Goal: Communication & Community: Answer question/provide support

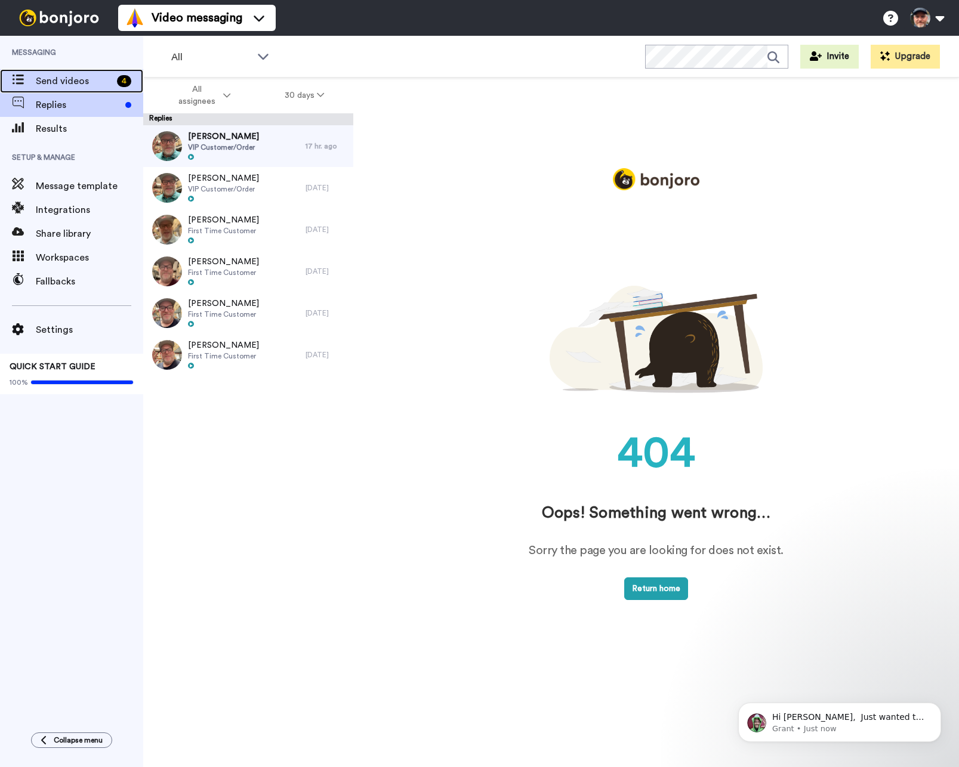
click at [68, 82] on span "Send videos" at bounding box center [74, 81] width 76 height 14
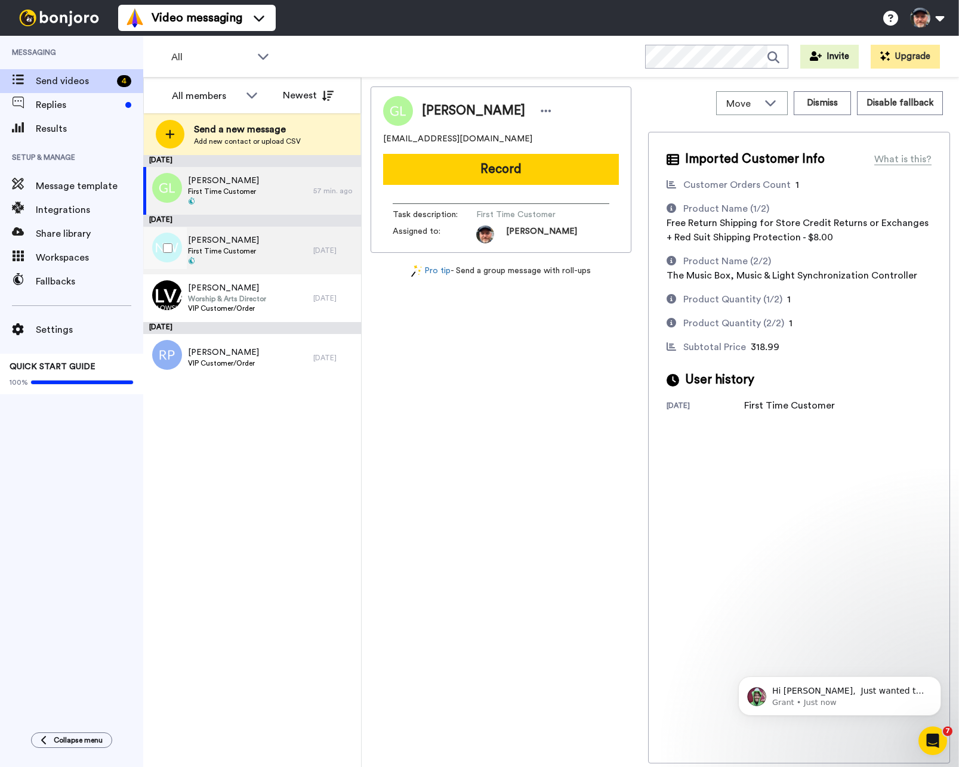
click at [291, 242] on div "NICHOLAS WOZNIAK First Time Customer" at bounding box center [228, 251] width 170 height 48
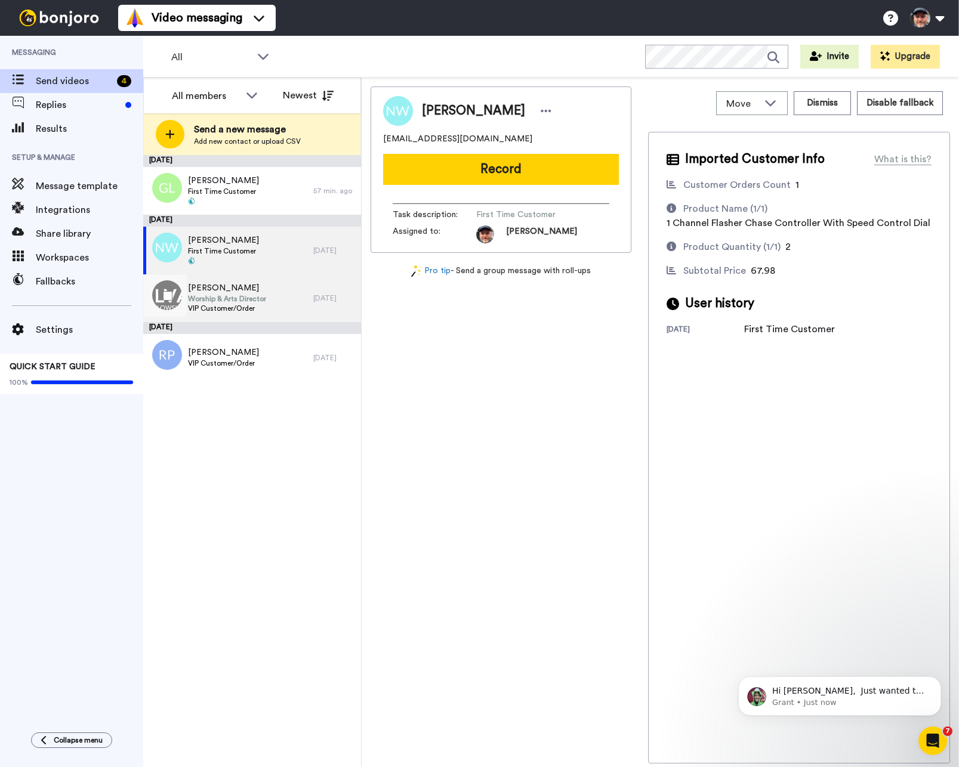
click at [289, 302] on div "Gregory Irvin Worship & Arts Director VIP Customer/Order" at bounding box center [228, 299] width 170 height 48
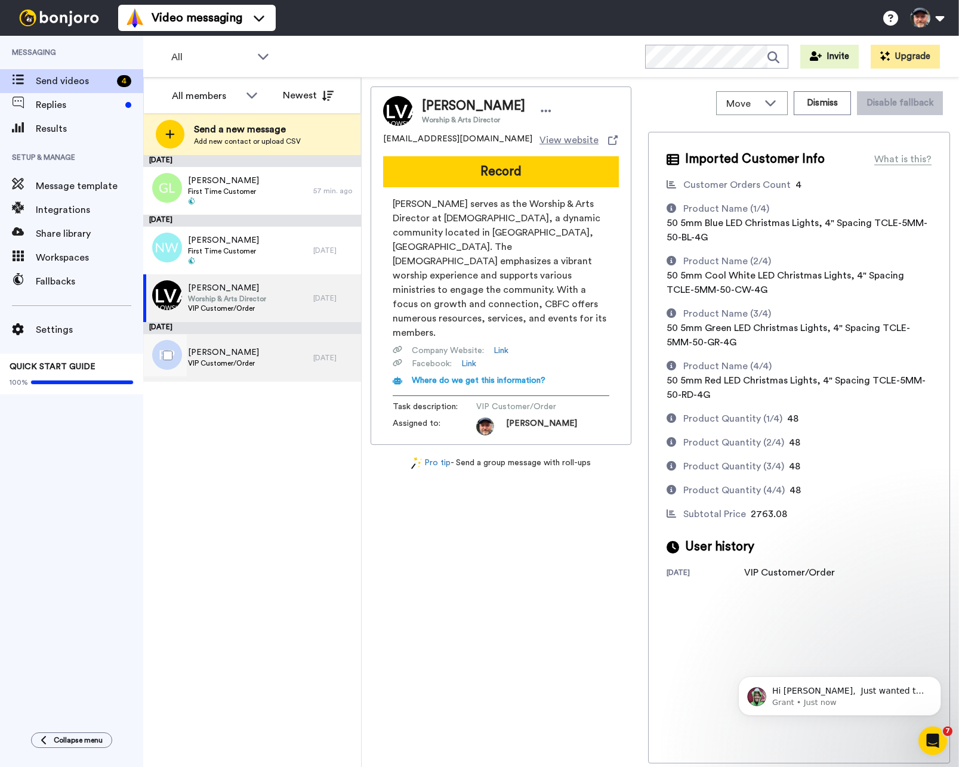
click at [286, 346] on div "ROBERTA PETERSON VIP Customer/Order" at bounding box center [228, 358] width 170 height 48
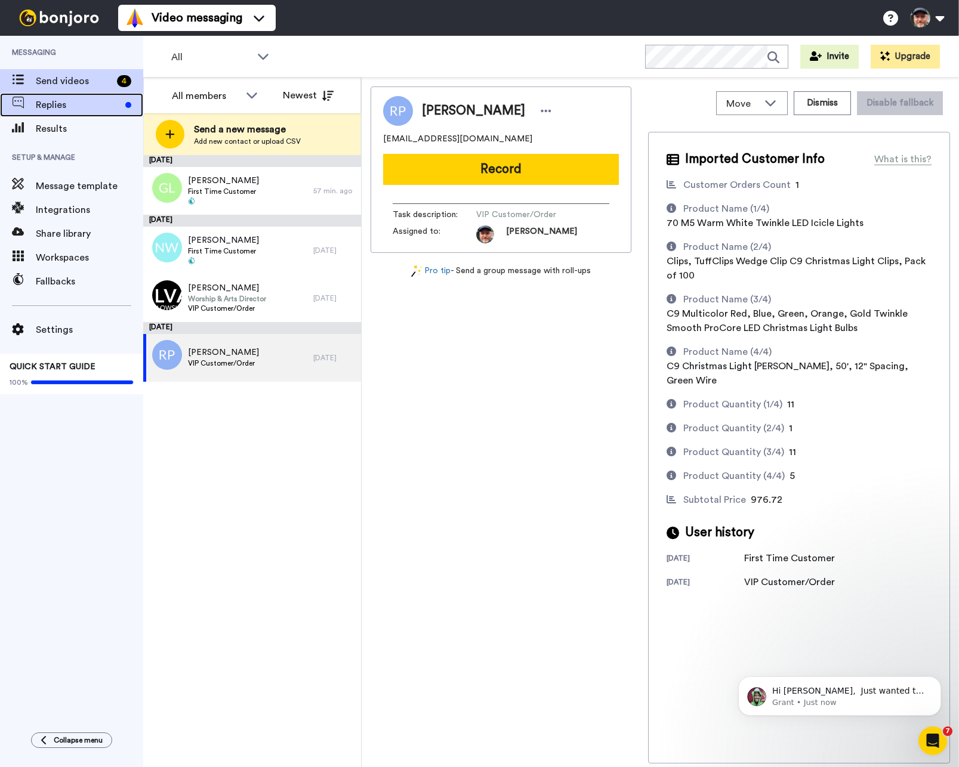
click at [91, 106] on span "Replies" at bounding box center [78, 105] width 85 height 14
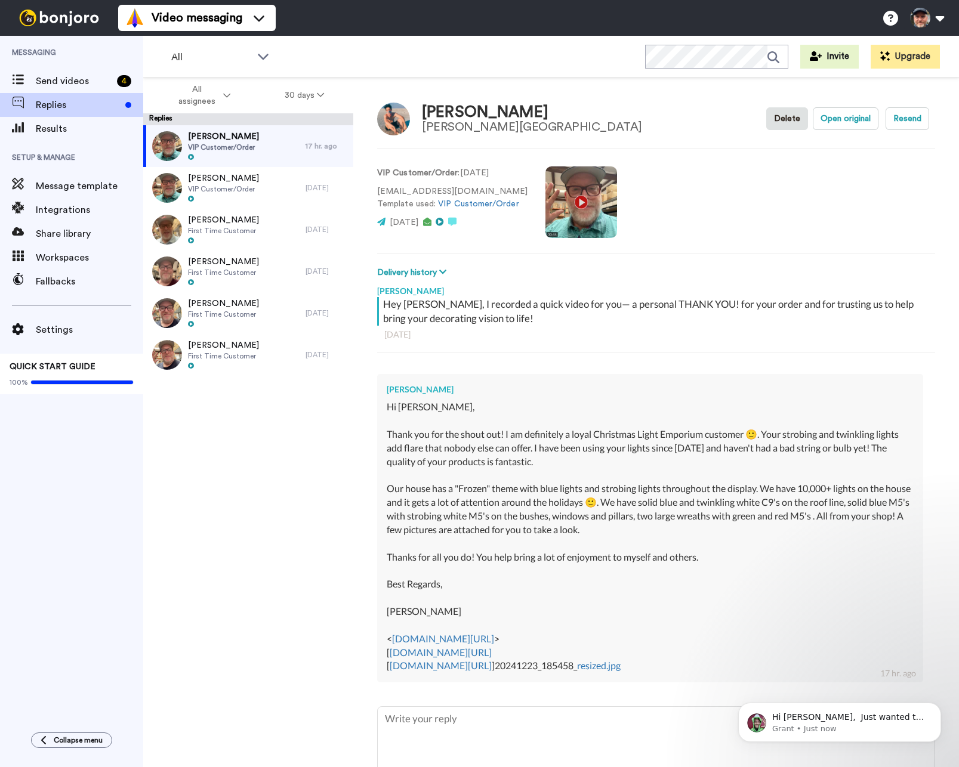
scroll to position [66, 0]
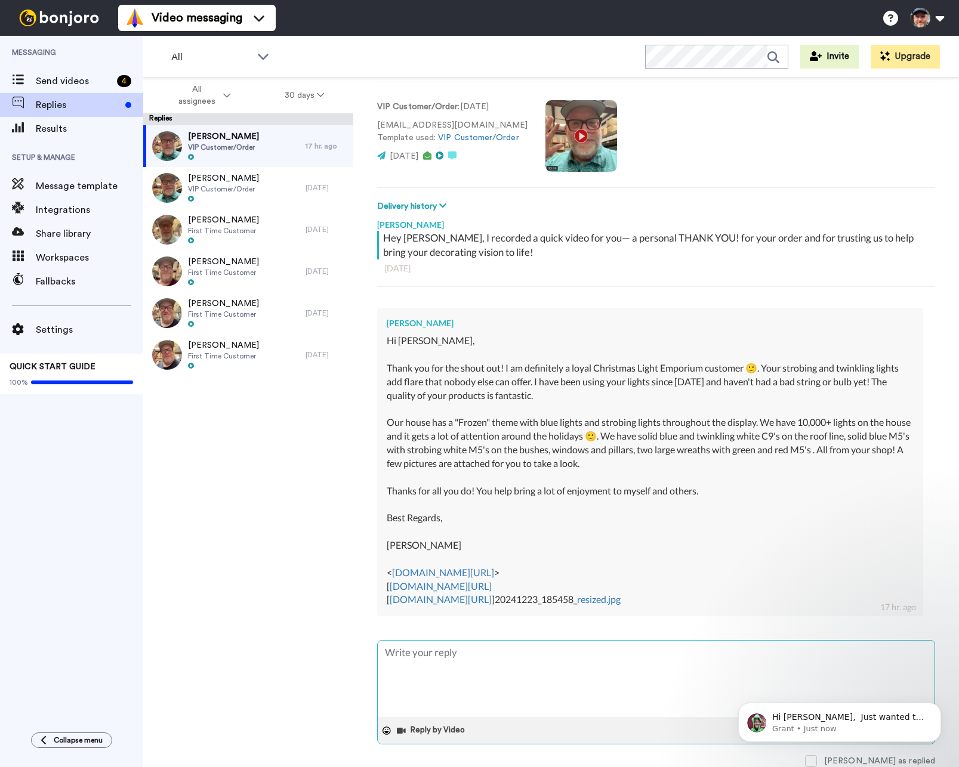
click at [561, 654] on textarea at bounding box center [656, 679] width 557 height 76
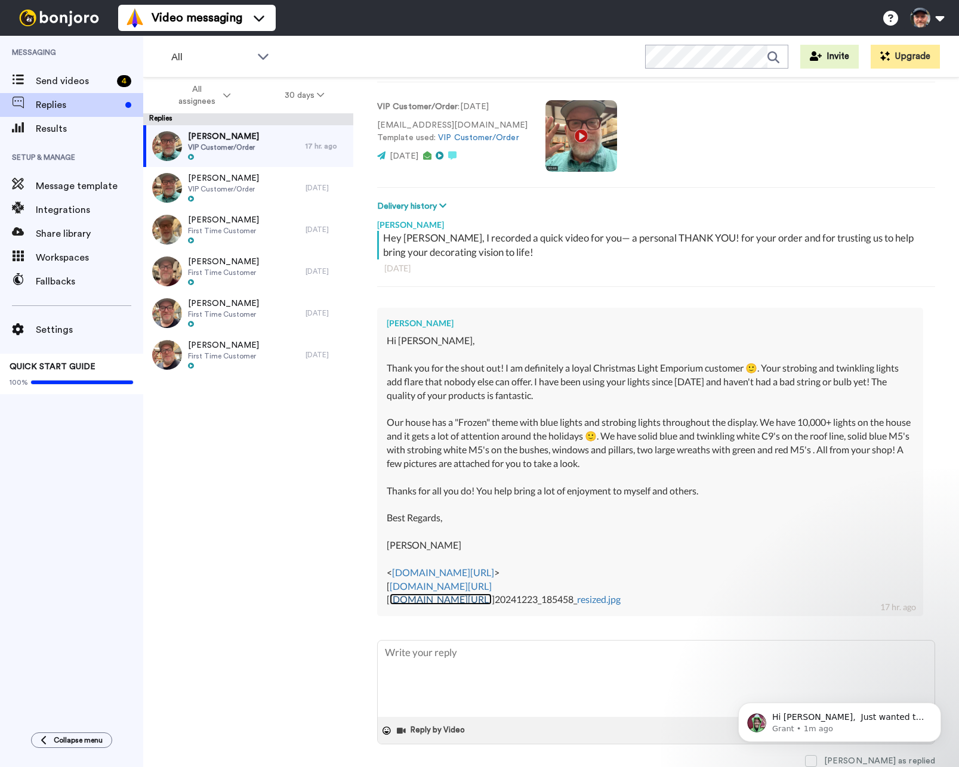
click at [492, 600] on link "[DOMAIN_NAME][URL]" at bounding box center [441, 599] width 102 height 11
click at [492, 583] on link "[DOMAIN_NAME][URL]" at bounding box center [441, 586] width 102 height 11
click at [494, 575] on link "[DOMAIN_NAME][URL]" at bounding box center [443, 572] width 102 height 11
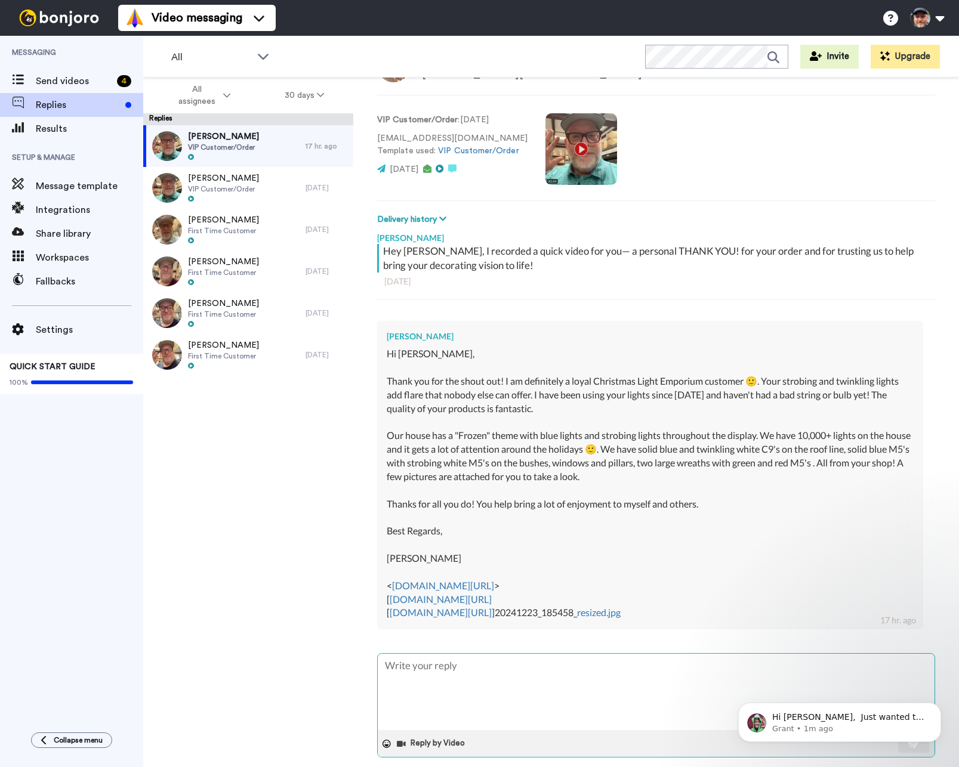
click at [611, 658] on textarea at bounding box center [656, 692] width 557 height 76
type textarea "x"
type textarea "W"
type textarea "x"
type textarea "WO"
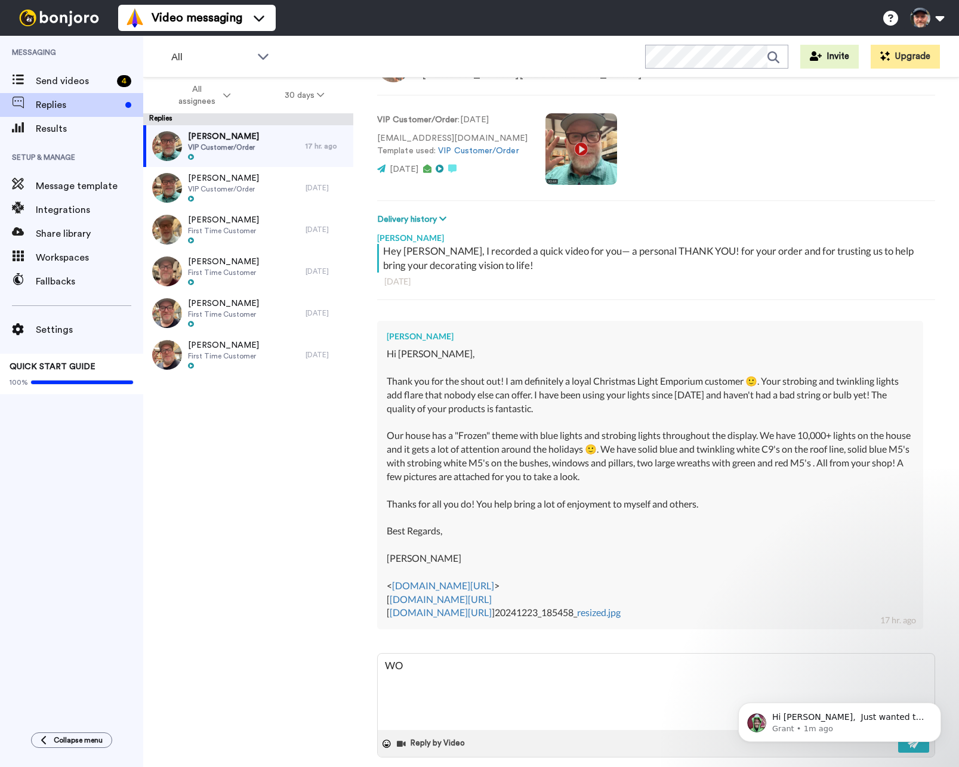
type textarea "x"
type textarea "WOW"
type textarea "x"
type textarea "WOW!"
type textarea "x"
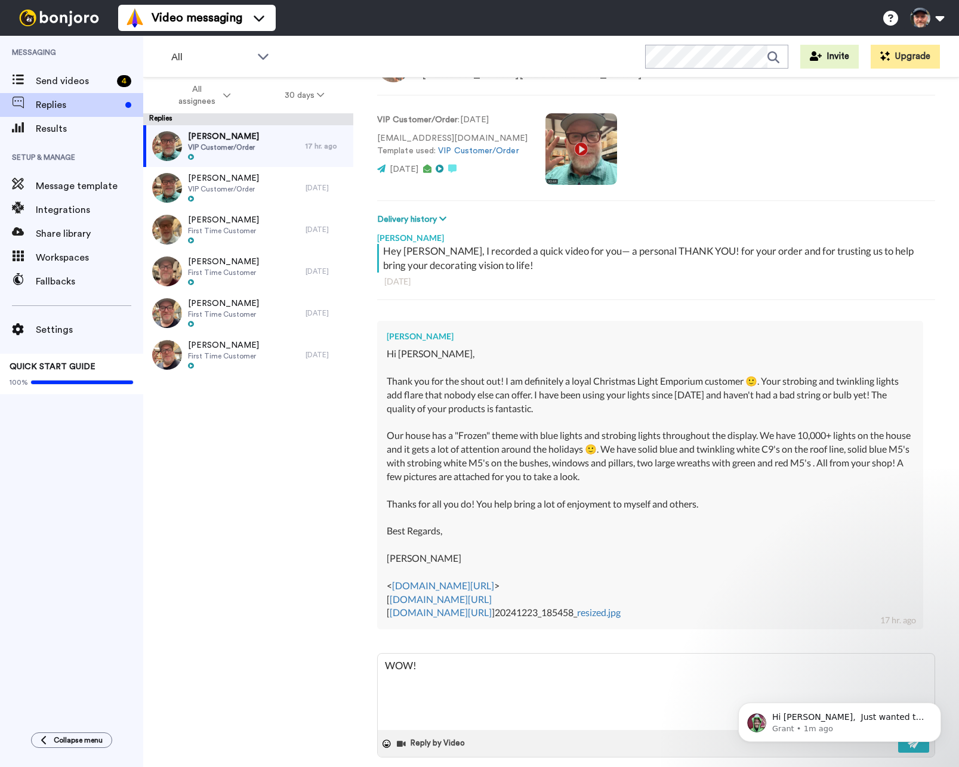
type textarea "WOW!"
type textarea "x"
type textarea "WOW! T"
type textarea "x"
type textarea "WOW! TH"
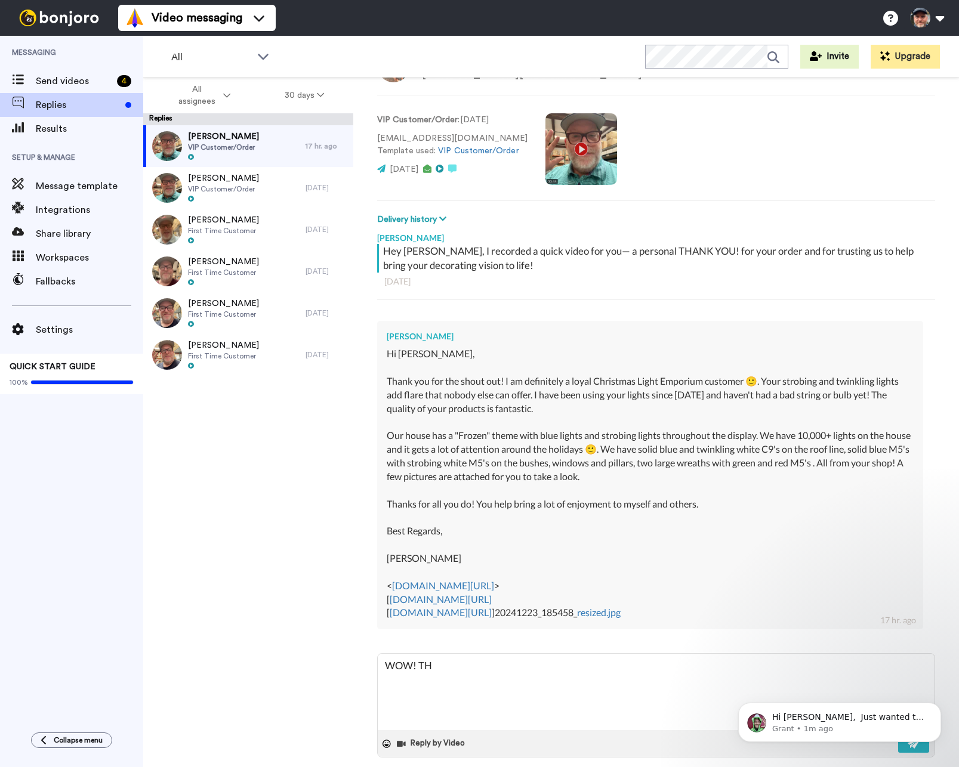
type textarea "x"
type textarea "WOW! THA"
type textarea "x"
type textarea "WOW! THAT"
type textarea "x"
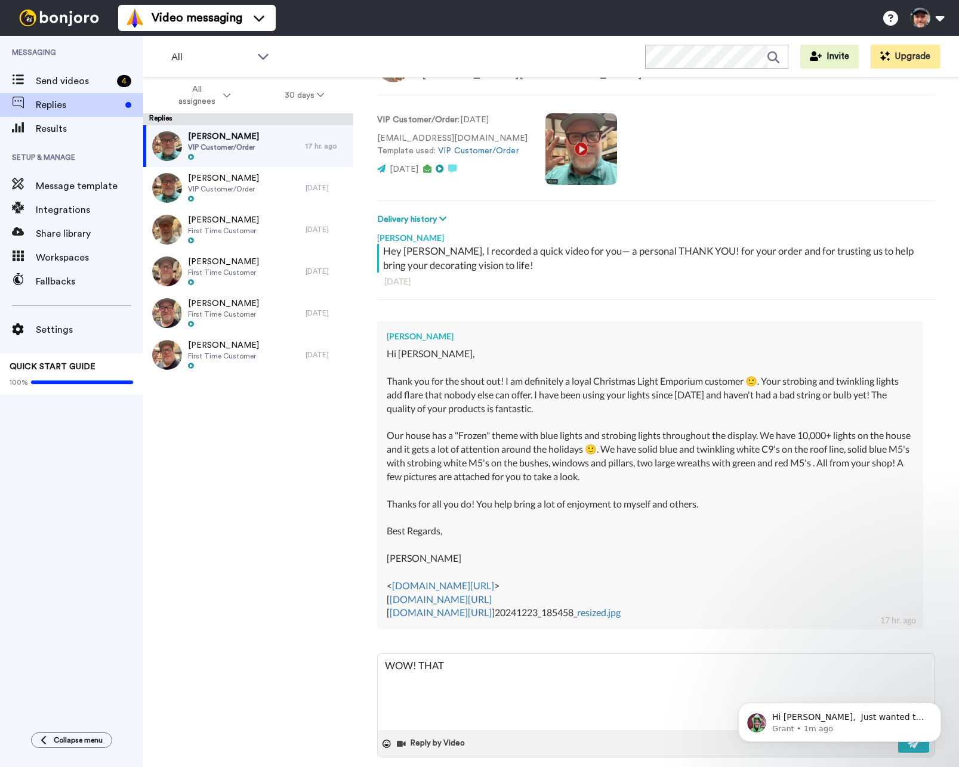
type textarea "WOW! THAT"
type textarea "x"
type textarea "WOW! THAT i"
type textarea "x"
type textarea "WOW! THAT is"
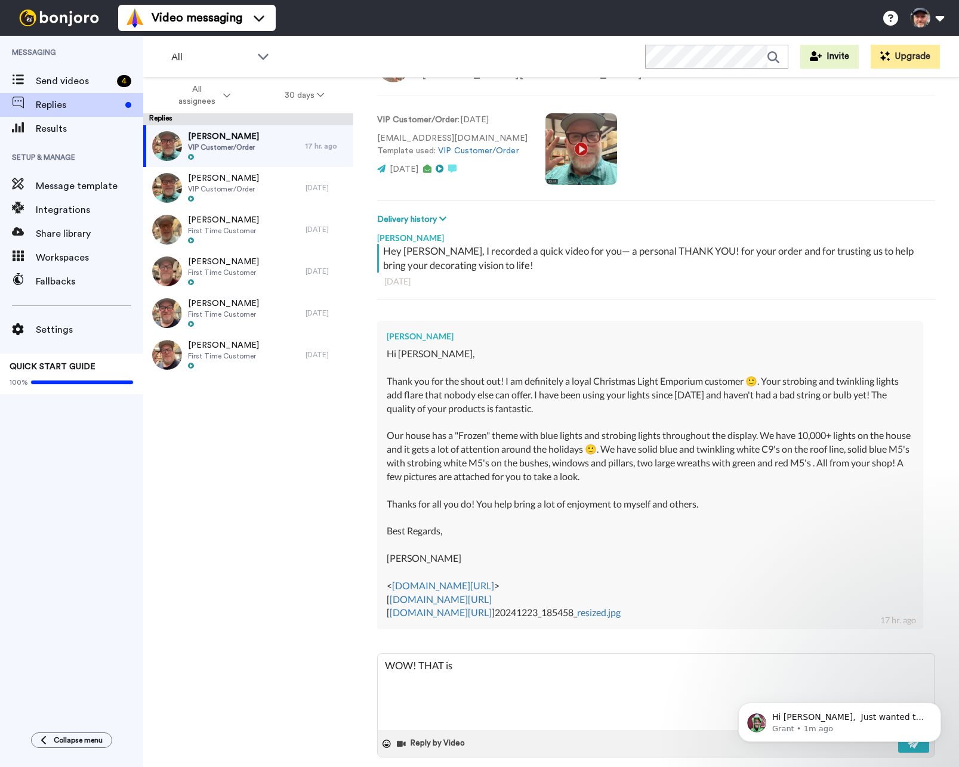
type textarea "x"
type textarea "WOW! THAT is"
type textarea "x"
type textarea "WOW! THAT is a"
type textarea "x"
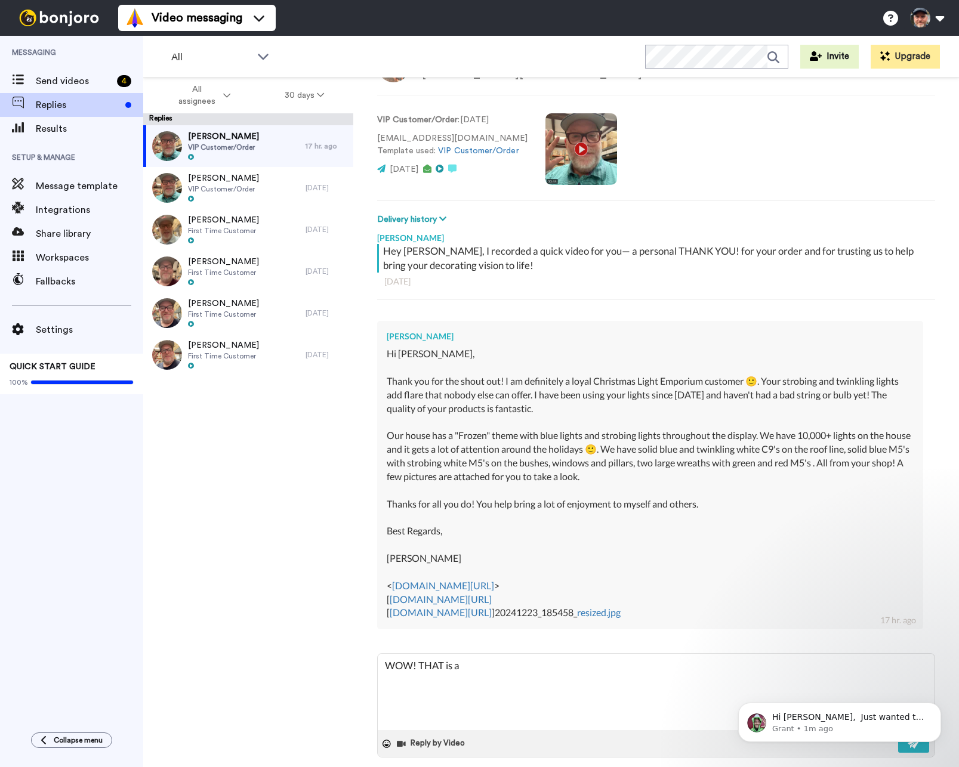
type textarea "WOW! THAT is a b"
type textarea "x"
type textarea "WOW! THAT is a be"
type textarea "x"
type textarea "WOW! THAT is a bea"
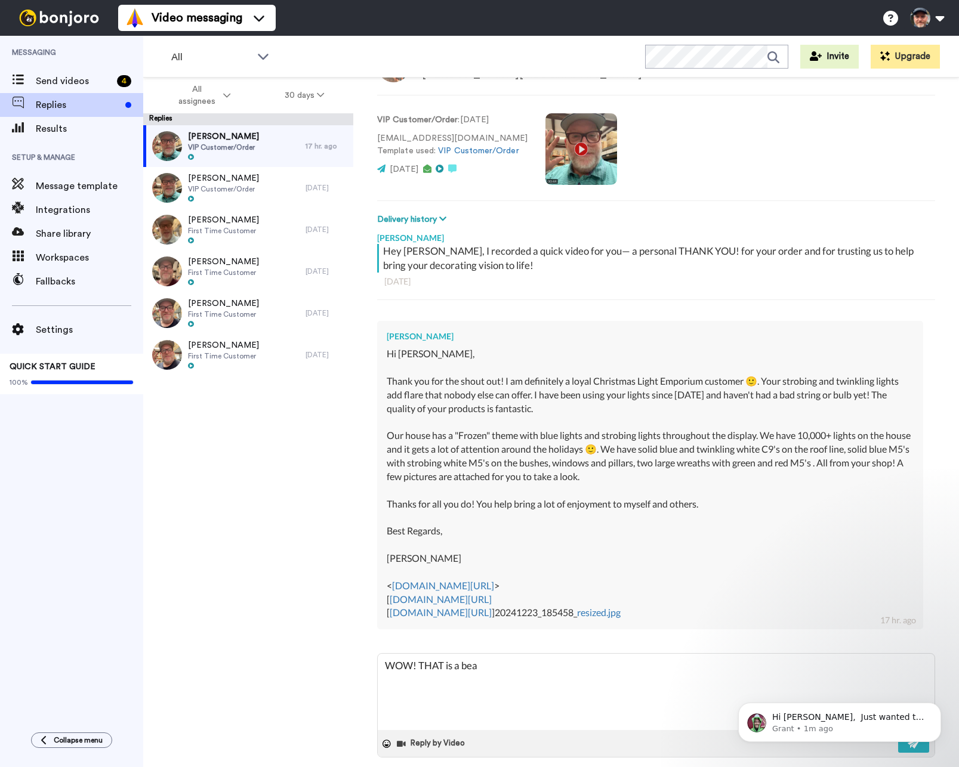
type textarea "x"
type textarea "WOW! THAT is a beau"
type textarea "x"
type textarea "WOW! THAT is a beaut"
type textarea "x"
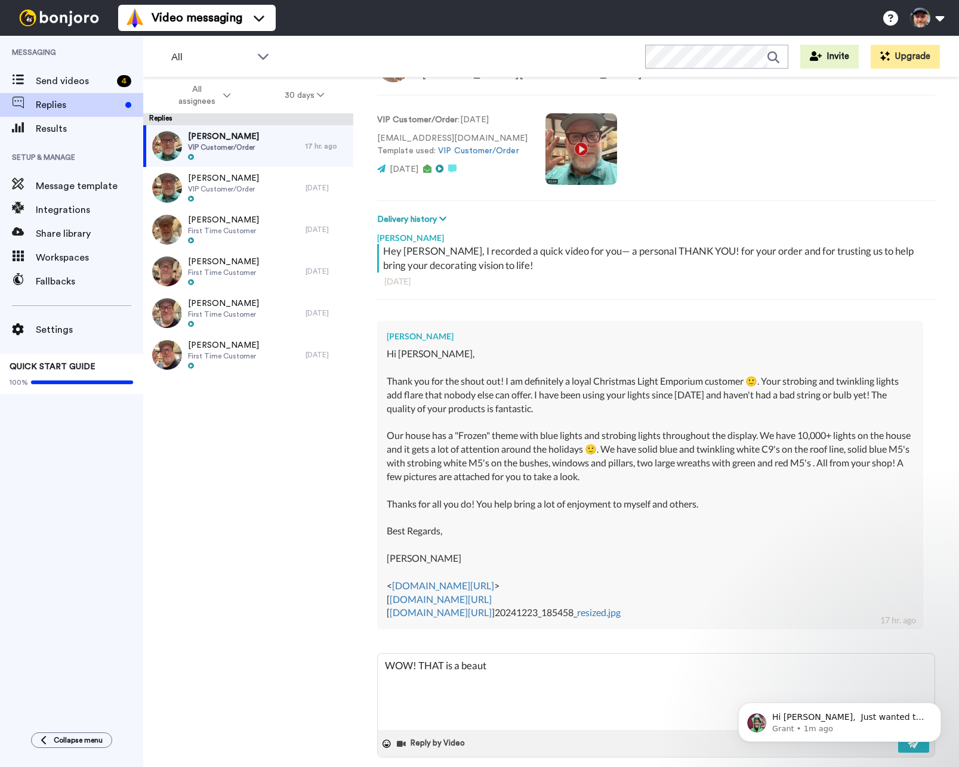
type textarea "WOW! THAT is a beauti"
type textarea "x"
type textarea "WOW! THAT is a beautif"
type textarea "x"
type textarea "WOW! THAT is a beautifu"
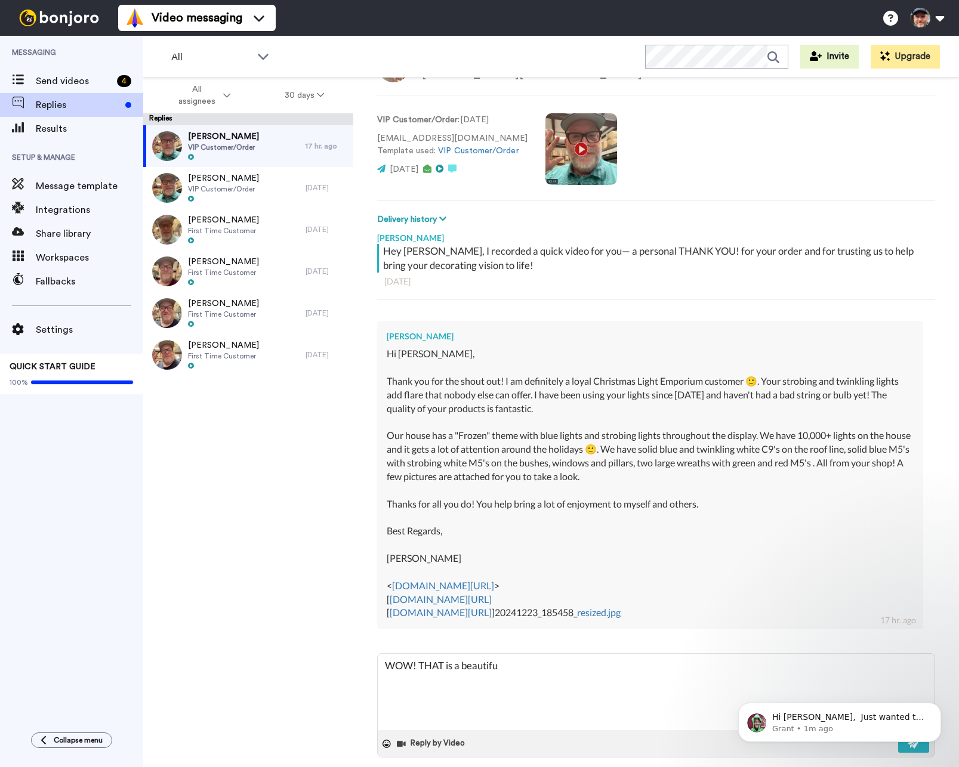
type textarea "x"
type textarea "WOW! THAT is a beautiful"
type textarea "x"
type textarea "WOW! THAT is a beautiful"
type textarea "x"
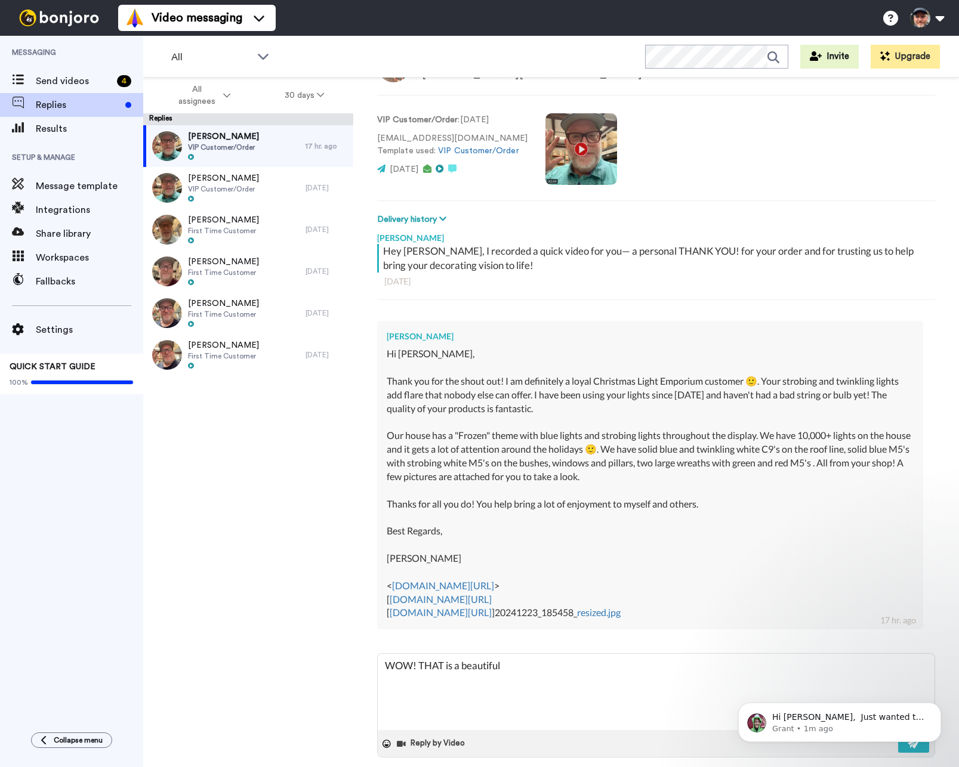
type textarea "WOW! THAT is a beautiful d"
type textarea "x"
type textarea "WOW! THAT is a beautiful di"
type textarea "x"
type textarea "WOW! THAT is a beautiful dis"
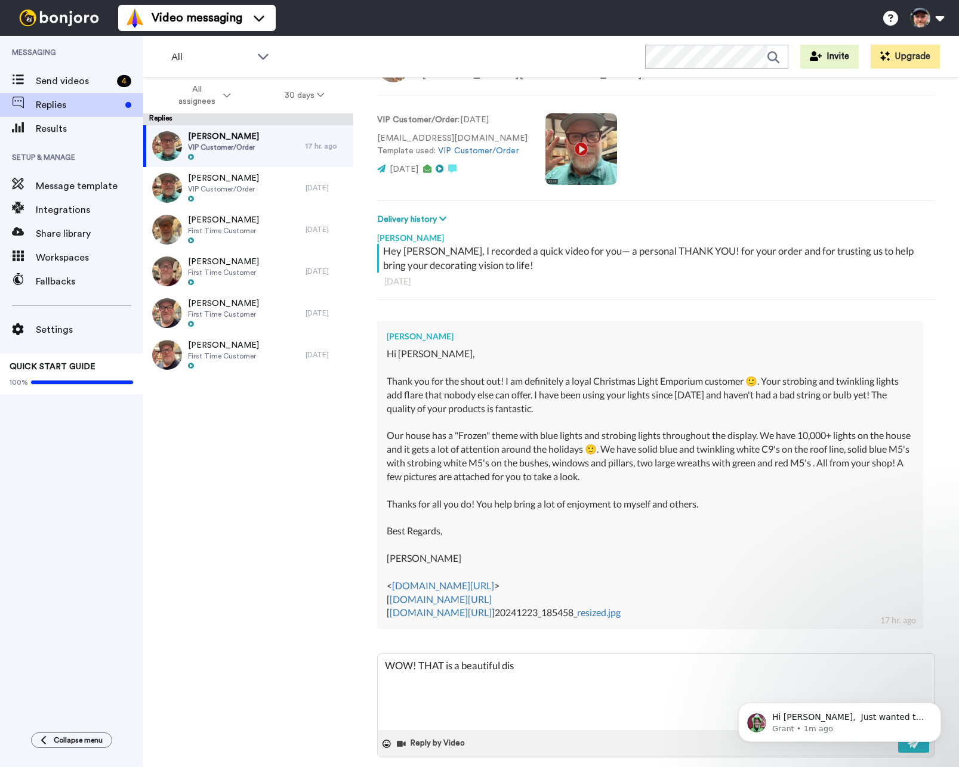
type textarea "x"
type textarea "WOW! THAT is a beautiful disp"
type textarea "x"
type textarea "WOW! THAT is a beautiful displ"
type textarea "x"
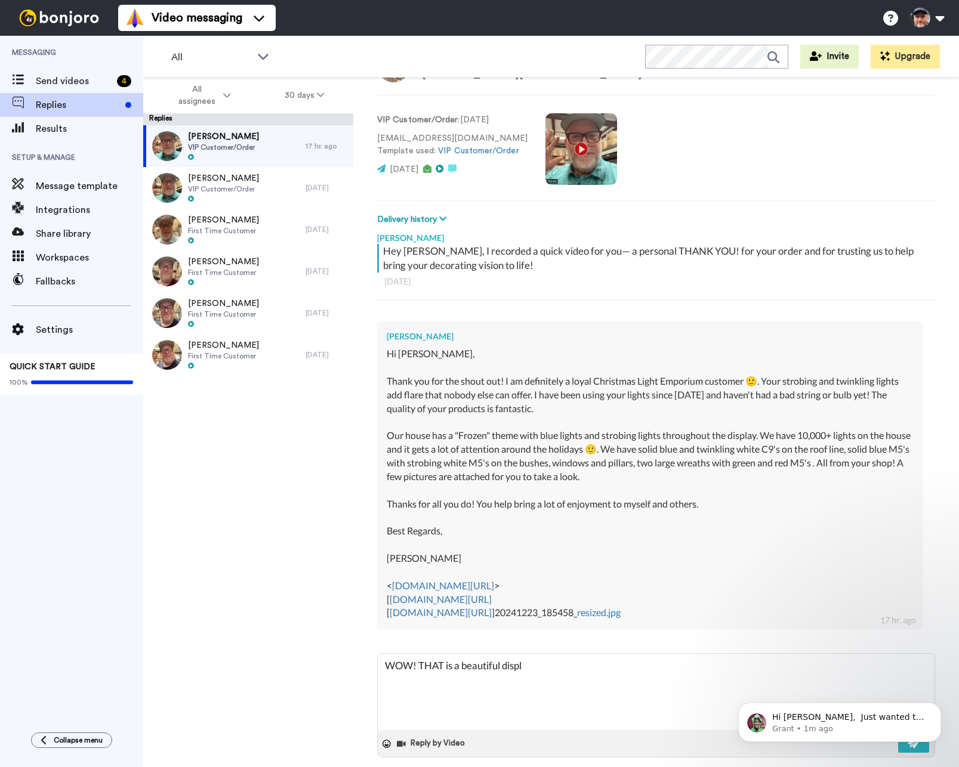
type textarea "WOW! THAT is a beautiful displa"
type textarea "x"
type textarea "WOW! THAT is a beautiful display"
type textarea "x"
type textarea "WOW! THAT is a beautiful display!"
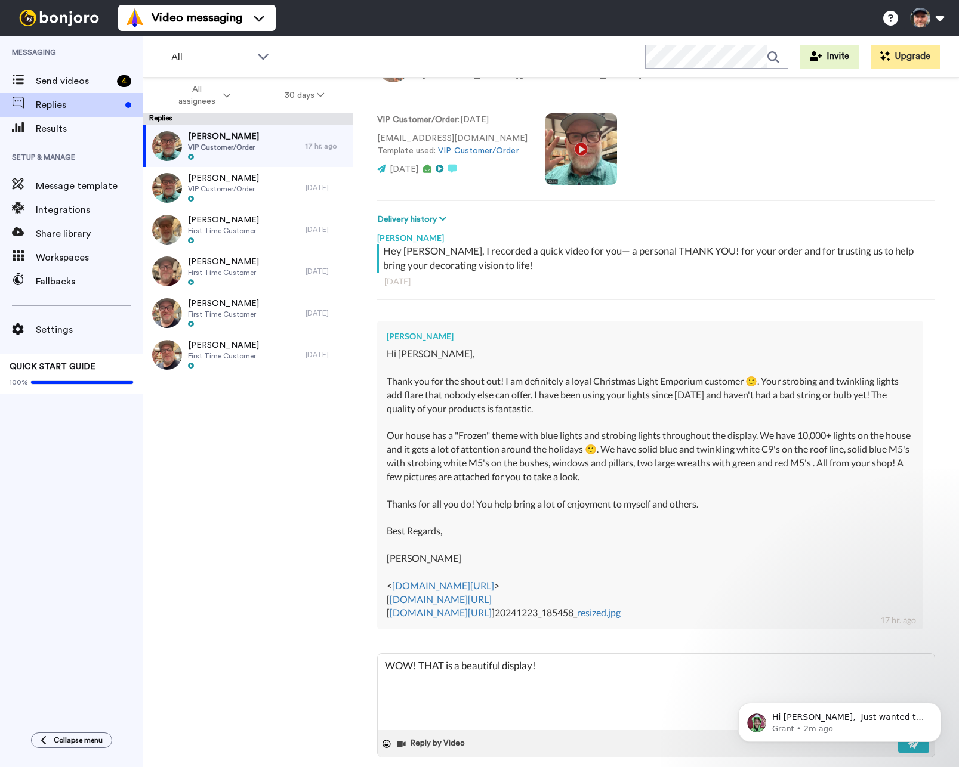
type textarea "x"
type textarea "WOW! THAT is a beautiful display!"
type textarea "x"
type textarea "WOW! THAT is a beautiful display! A"
type textarea "x"
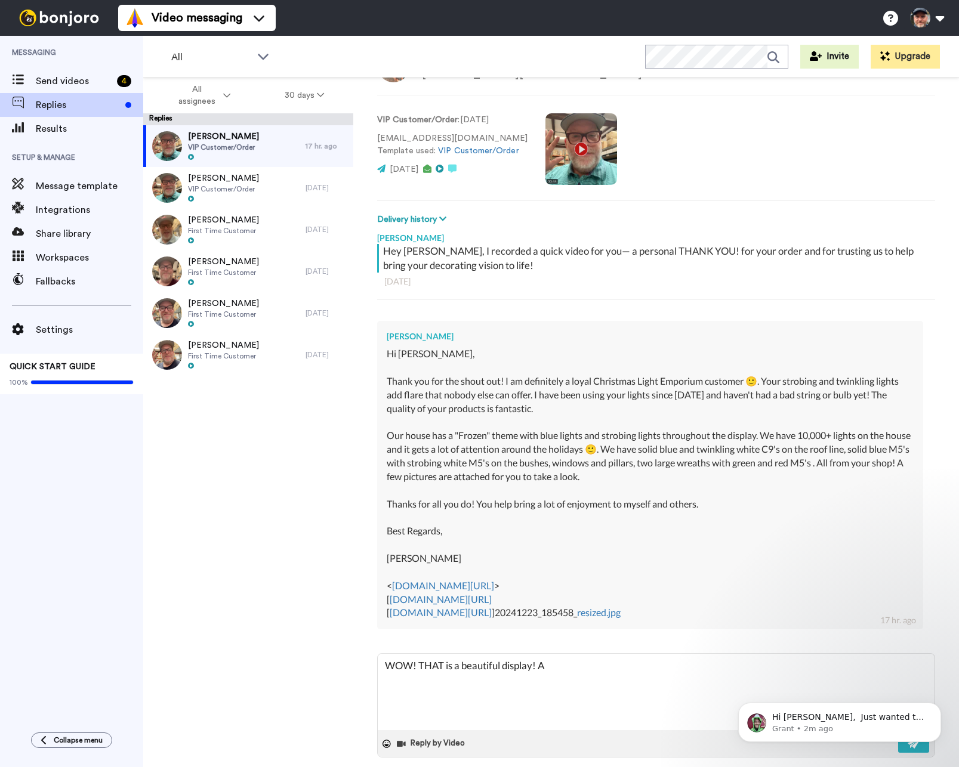
type textarea "WOW! THAT is a beautiful display! An"
type textarea "x"
type textarea "WOW! THAT is a beautiful display! And"
type textarea "x"
type textarea "WOW! THAT is a beautiful display! And"
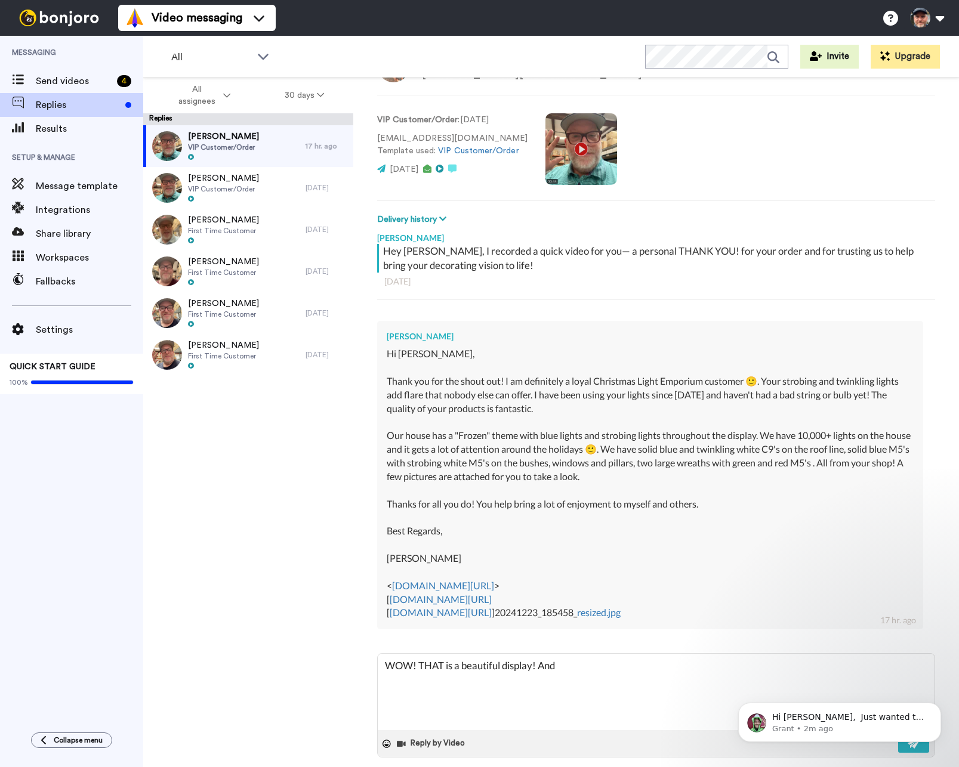
type textarea "x"
type textarea "WOW! THAT is a beautiful display! And th"
type textarea "x"
type textarea "WOW! THAT is a beautiful display! And thi"
type textarea "x"
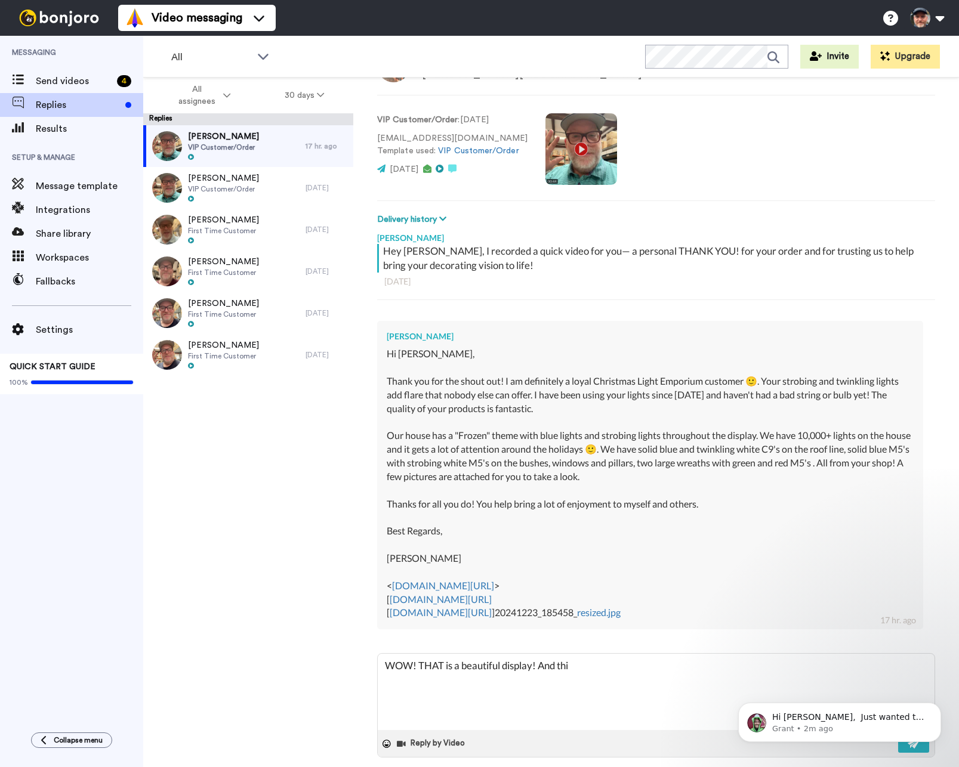
type textarea "WOW! THAT is a beautiful display! And this"
type textarea "x"
type textarea "WOW! THAT is a beautiful display! And this"
type textarea "x"
type textarea "WOW! THAT is a beautiful display! And this i"
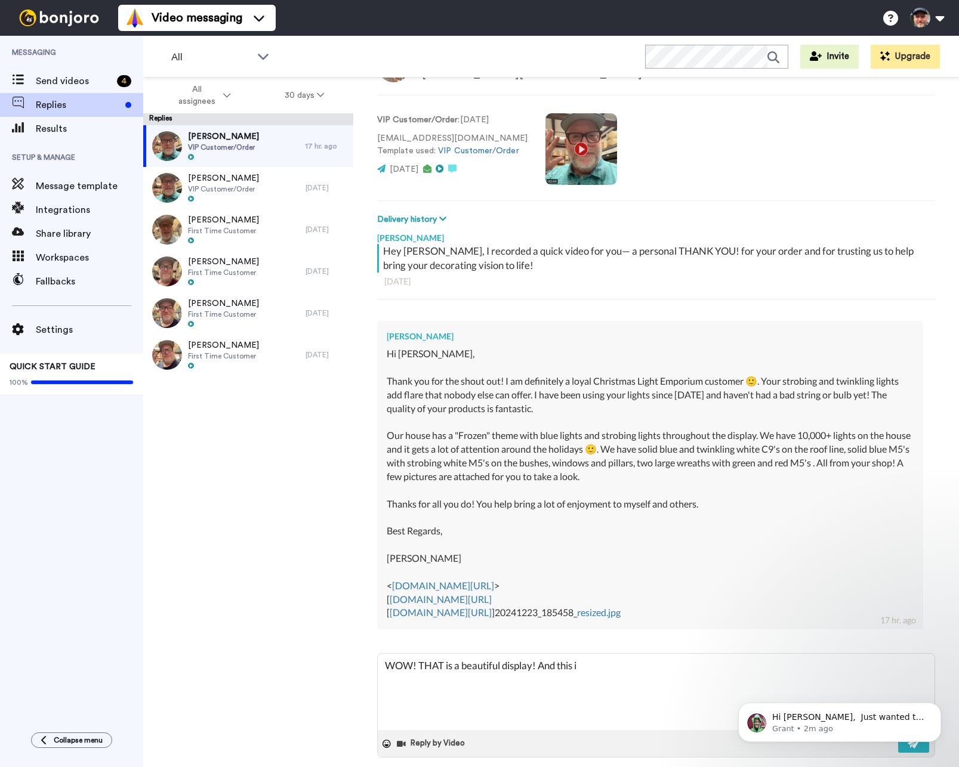
type textarea "x"
type textarea "WOW! THAT is a beautiful display! And this is"
type textarea "x"
type textarea "WOW! THAT is a beautiful display! And this is"
type textarea "x"
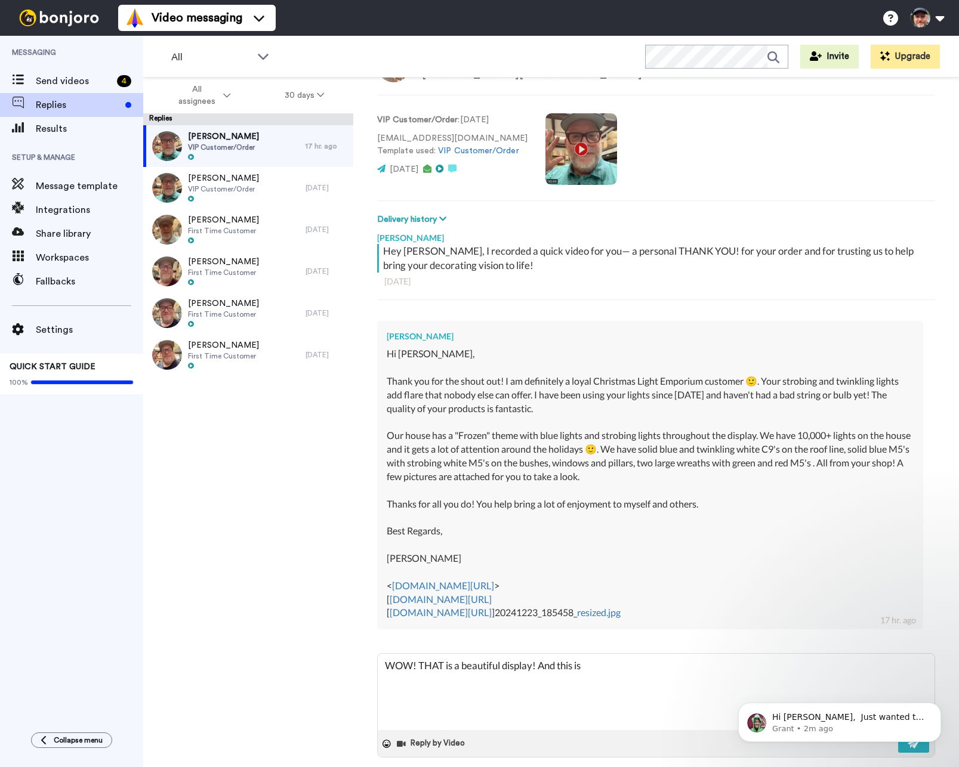
type textarea "WOW! THAT is a beautiful display! And this is w"
type textarea "x"
type textarea "WOW! THAT is a beautiful display! And this is wh"
type textarea "x"
type textarea "WOW! THAT is a beautiful display! And this is why"
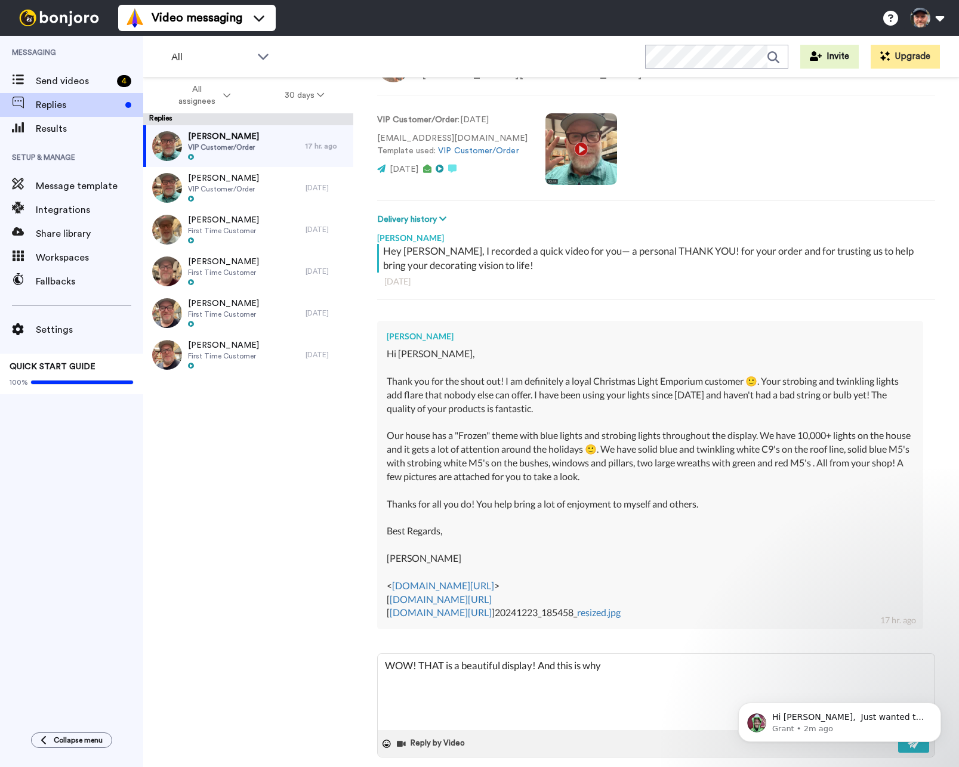
type textarea "x"
type textarea "WOW! THAT is a beautiful display! And this is why"
type textarea "x"
type textarea "WOW! THAT is a beautiful display! And this is why w"
type textarea "x"
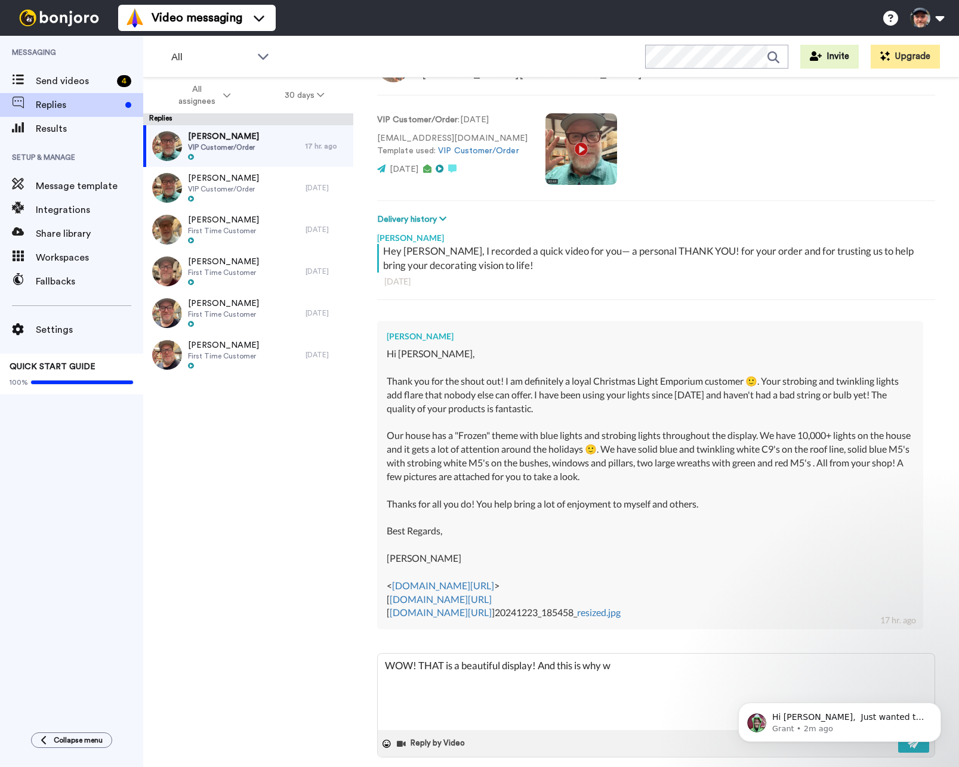
type textarea "WOW! THAT is a beautiful display! And this is why we"
type textarea "x"
type textarea "WOW! THAT is a beautiful display! And this is why we"
type textarea "x"
type textarea "WOW! THAT is a beautiful display! And this is why we d"
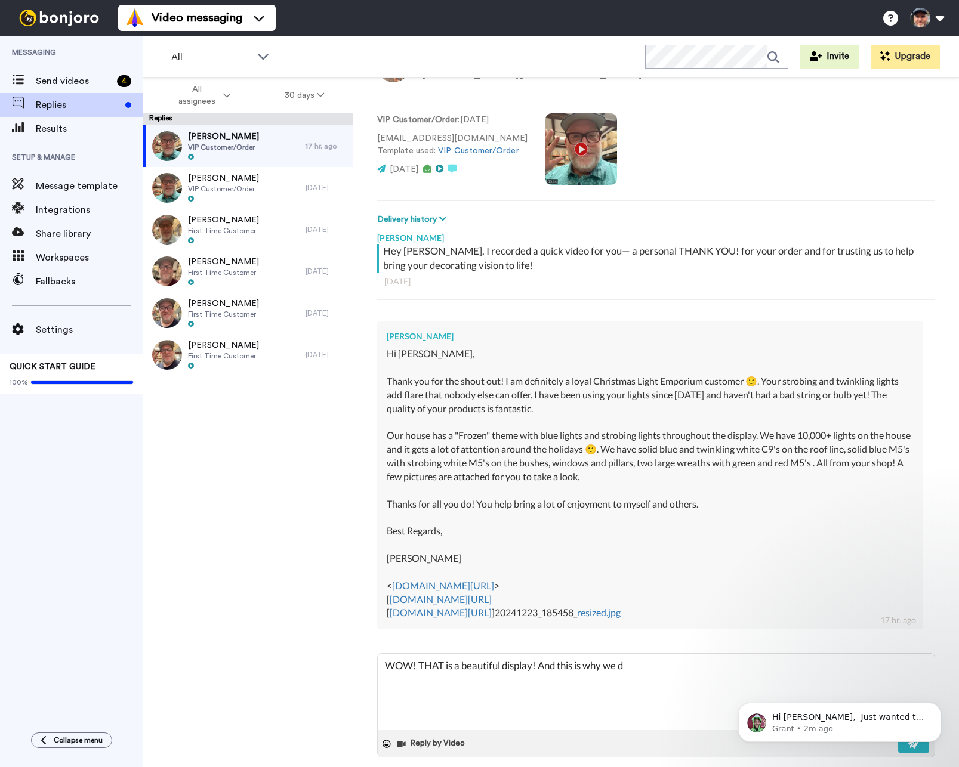
type textarea "x"
type textarea "WOW! THAT is a beautiful display! And this is why we do"
type textarea "x"
type textarea "WOW! THAT is a beautiful display! And this is why we do"
type textarea "x"
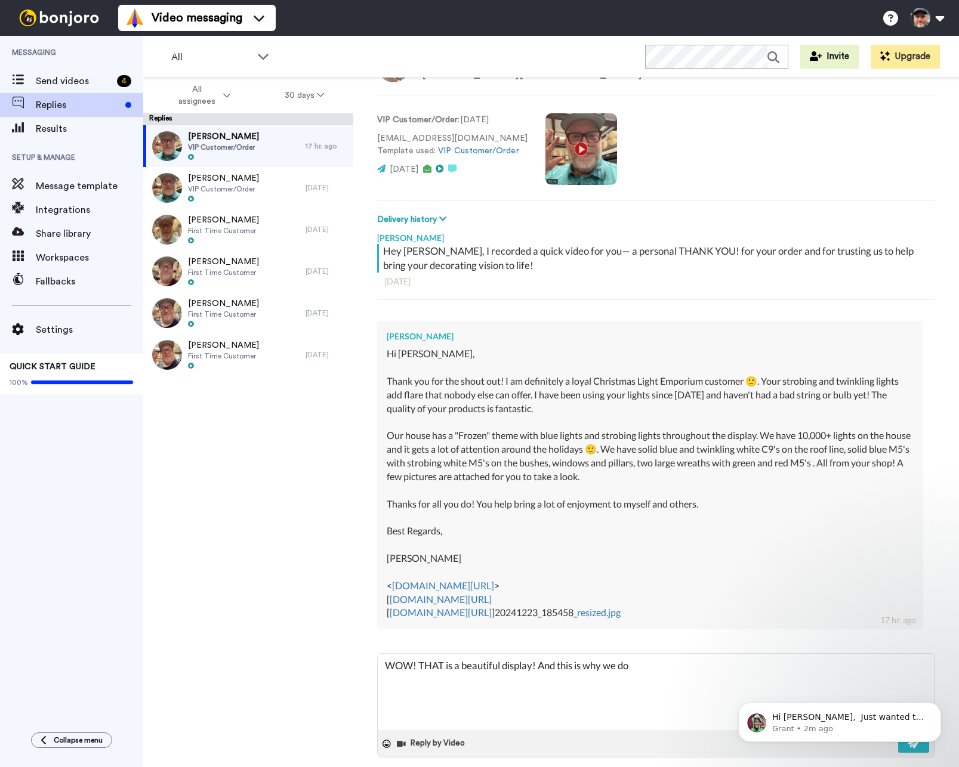
type textarea "WOW! THAT is a beautiful display! And this is why we do w"
type textarea "x"
type textarea "WOW! THAT is a beautiful display! And this is why we do wh"
type textarea "x"
type textarea "WOW! THAT is a beautiful display! And this is why we do wha"
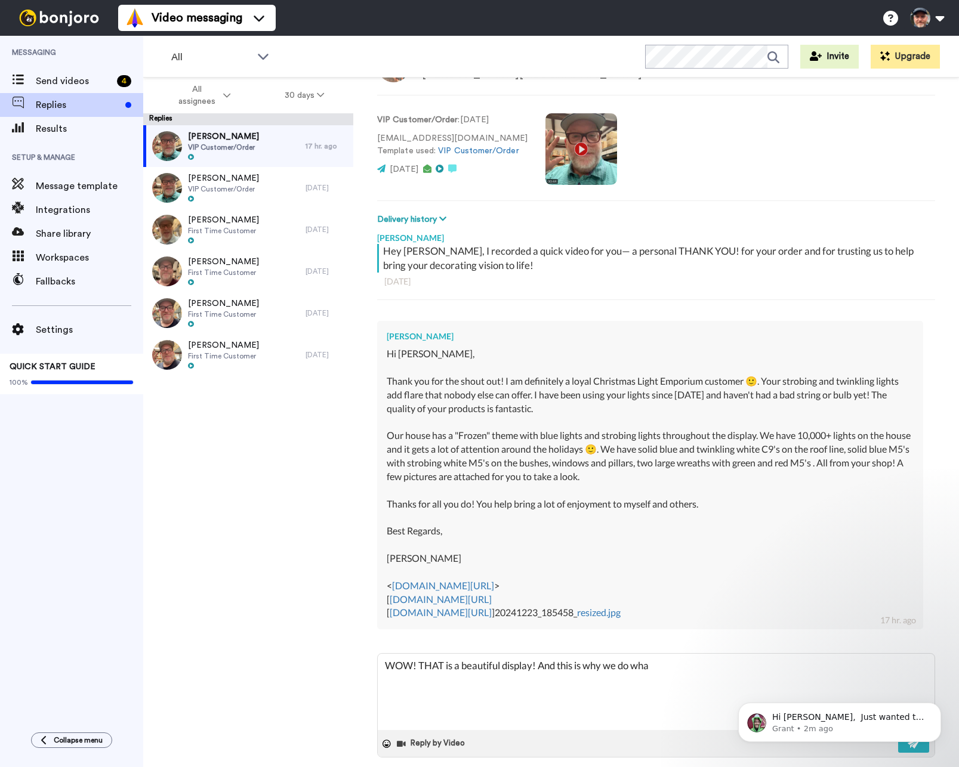
type textarea "x"
type textarea "WOW! THAT is a beautiful display! And this is why we do what"
type textarea "x"
type textarea "WOW! THAT is a beautiful display! And this is why we do what"
type textarea "x"
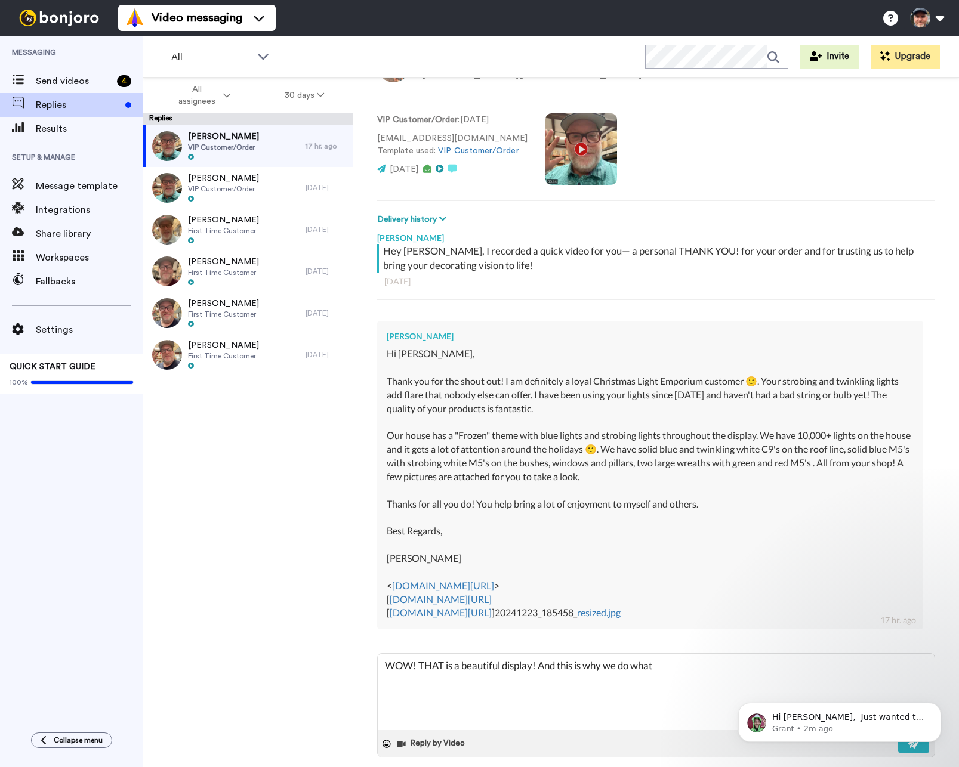
type textarea "WOW! THAT is a beautiful display! And this is why we do what w"
type textarea "x"
type textarea "WOW! THAT is a beautiful display! And this is why we do what we"
type textarea "x"
type textarea "WOW! THAT is a beautiful display! And this is why we do what we"
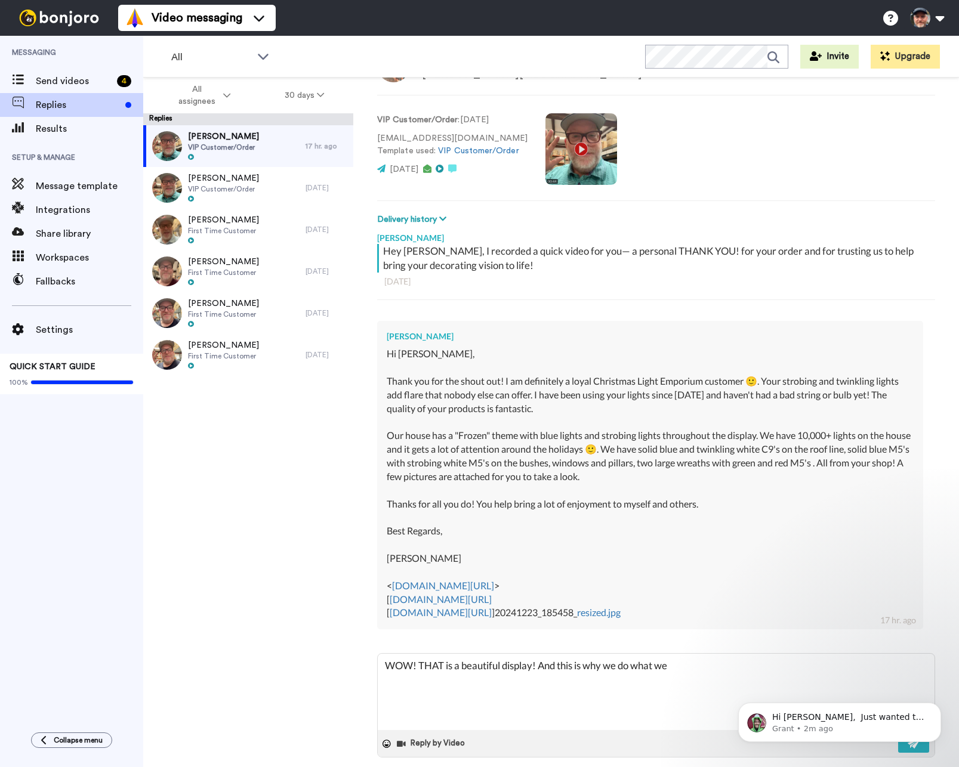
type textarea "x"
type textarea "WOW! THAT is a beautiful display! And this is why we do what we d"
type textarea "x"
type textarea "WOW! THAT is a beautiful display! And this is why we do what we do"
type textarea "x"
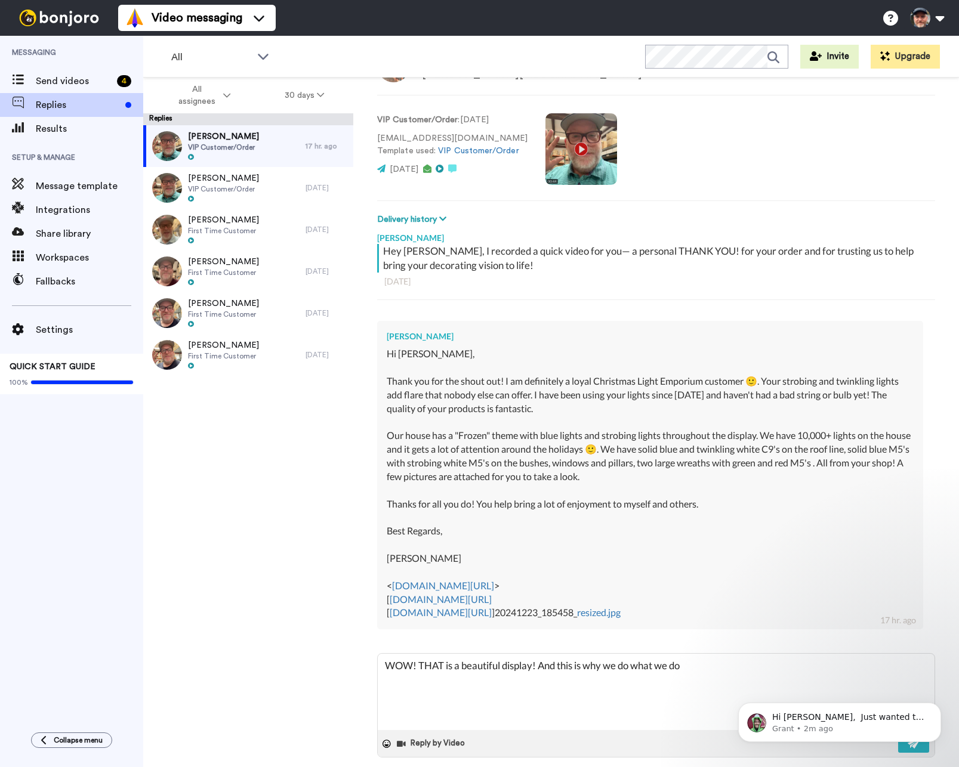
type textarea "WOW! THAT is a beautiful display! And this is why we do what we d"
type textarea "x"
type textarea "WOW! THAT is a beautiful display! And this is why we do what we"
type textarea "x"
type textarea "WOW! THAT is a beautiful display! And this is why we do what we"
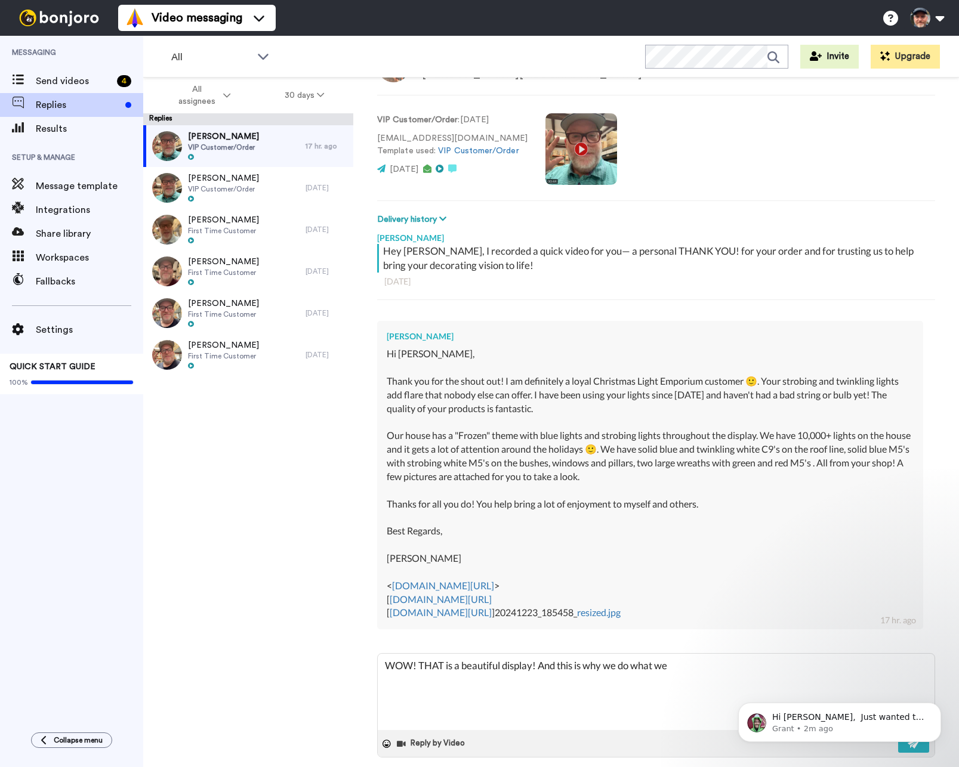
type textarea "x"
type textarea "WOW! THAT is a beautiful display! And this is why we do what w"
type textarea "x"
type textarea "WOW! THAT is a beautiful display! And this is why we do what"
type textarea "x"
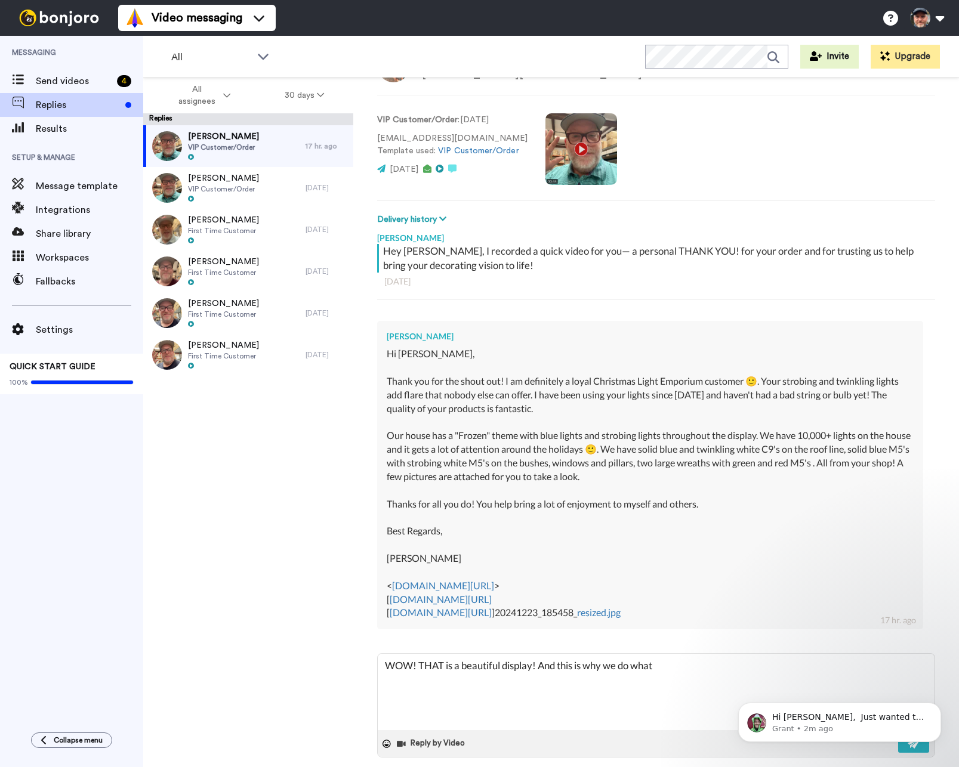
type textarea "WOW! THAT is a beautiful display! And this is why we do what"
type textarea "x"
type textarea "WOW! THAT is a beautiful display! And this is why we do wha"
type textarea "x"
type textarea "WOW! THAT is a beautiful display! And this is why we do wh"
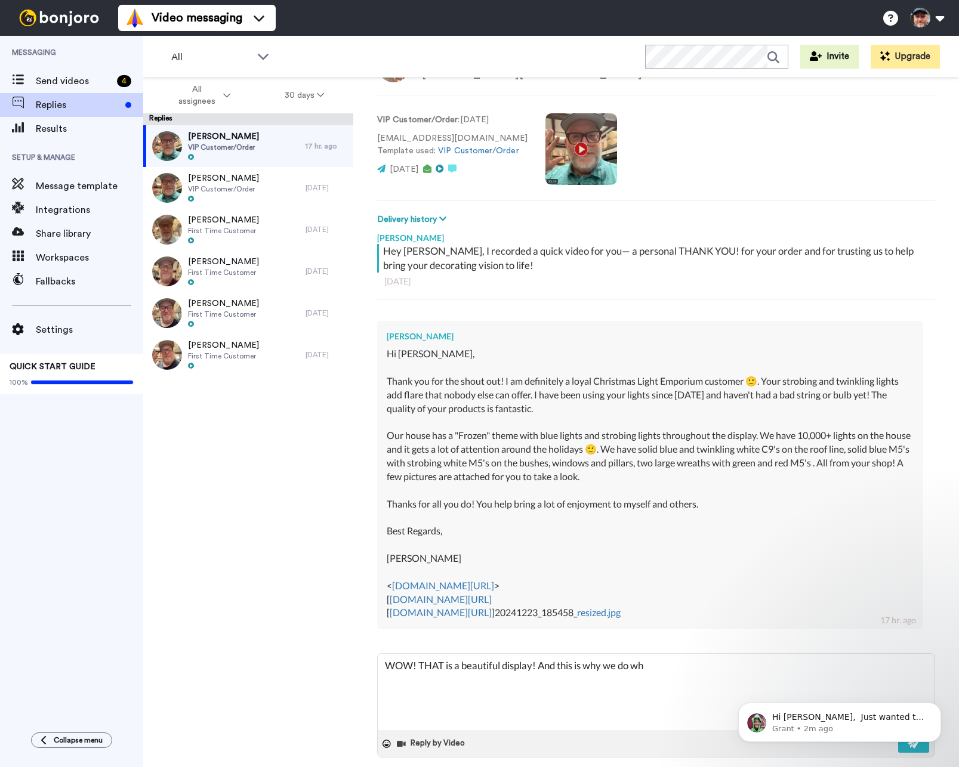
type textarea "x"
type textarea "WOW! THAT is a beautiful display! And this is why we do w"
type textarea "x"
type textarea "WOW! THAT is a beautiful display! And this is why we do"
type textarea "x"
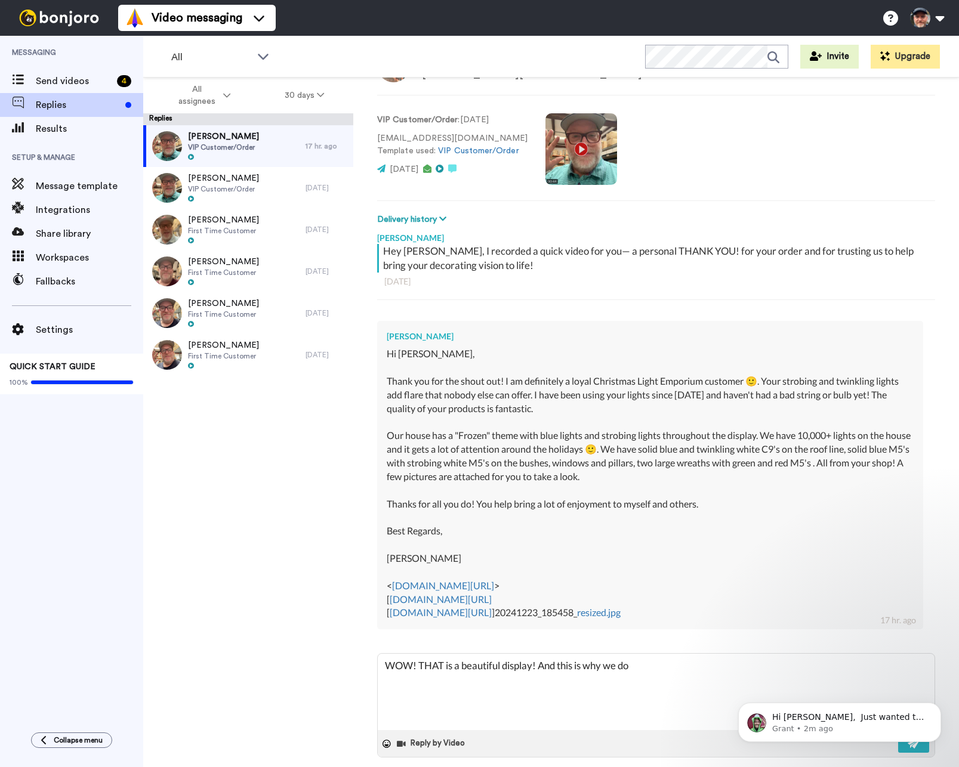
type textarea "WOW! THAT is a beautiful display! And this is why we do"
type textarea "x"
type textarea "WOW! THAT is a beautiful display! And this is why we d"
type textarea "x"
type textarea "WOW! THAT is a beautiful display! And this is why we"
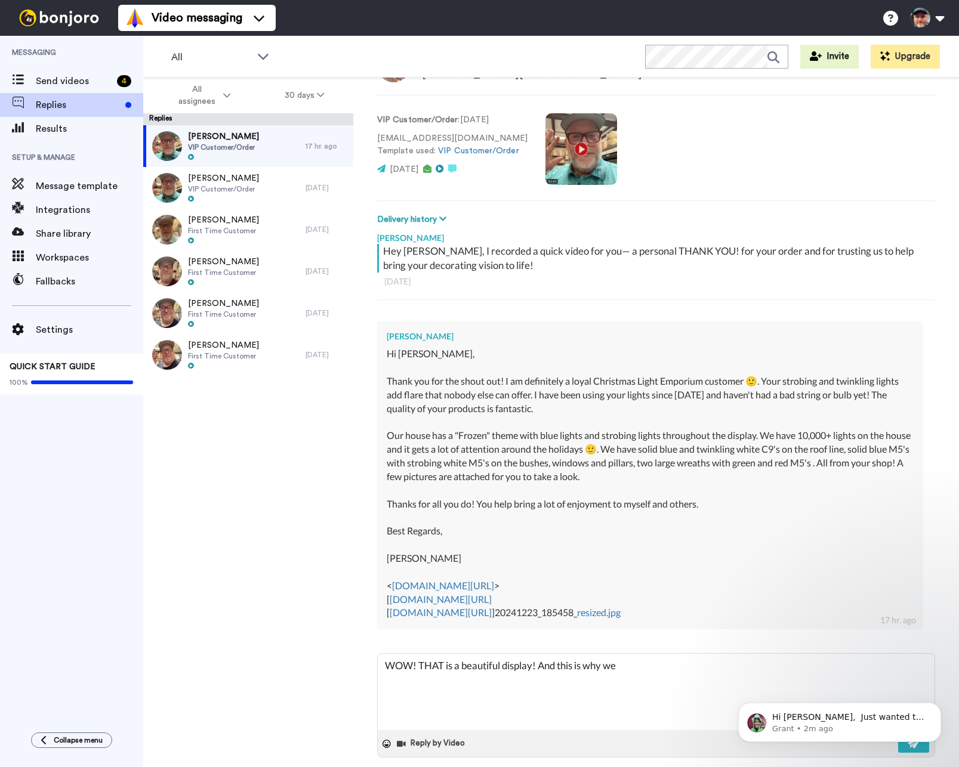
type textarea "x"
type textarea "WOW! THAT is a beautiful display! And this is why we"
type textarea "x"
type textarea "WOW! THAT is a beautiful display! And this is why w"
type textarea "x"
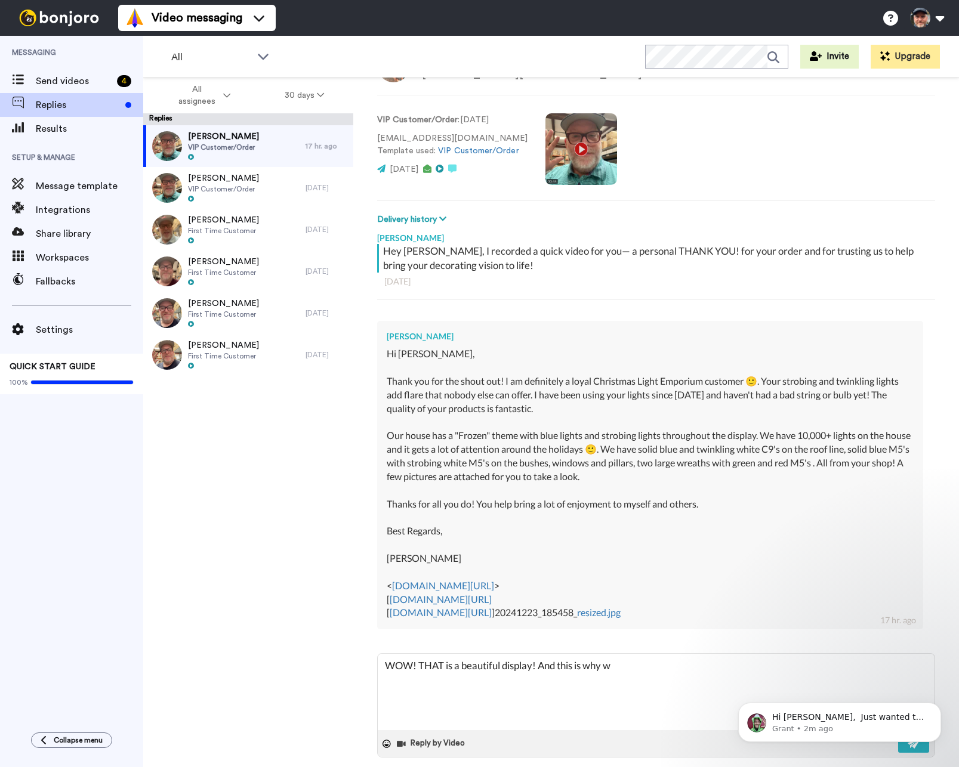
type textarea "WOW! THAT is a beautiful display! And this is why"
type textarea "x"
type textarea "WOW! THAT is a beautiful display! And this is why"
type textarea "x"
type textarea "WOW! THAT is a beautiful display! And this is wh"
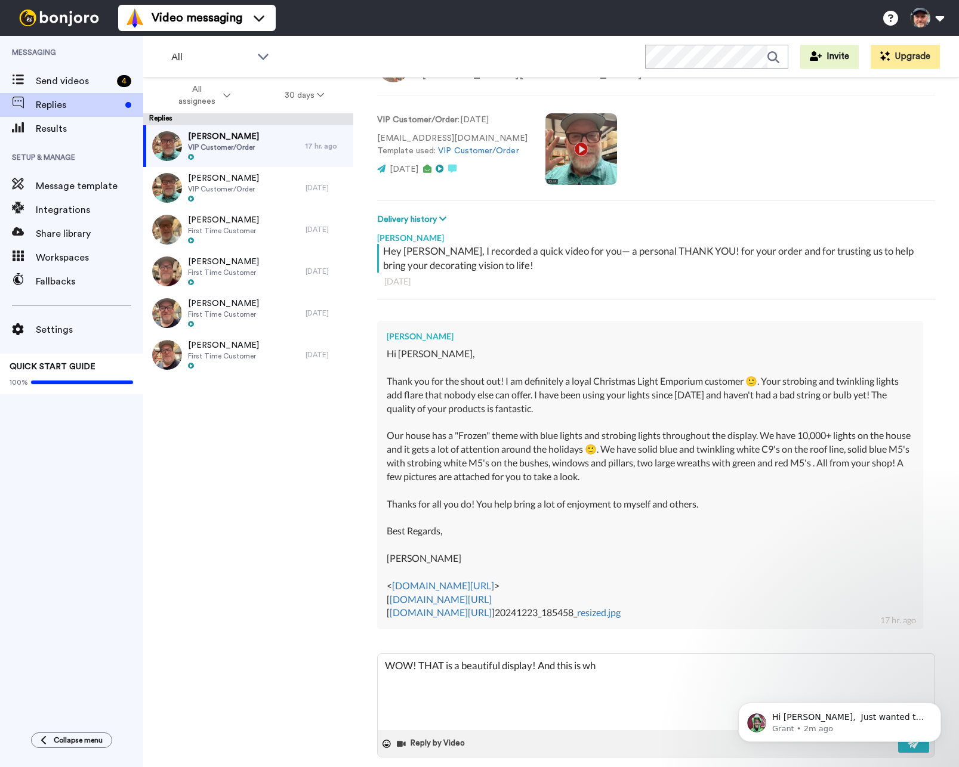
type textarea "x"
type textarea "WOW! THAT is a beautiful display! And this is w"
type textarea "x"
type textarea "WOW! THAT is a beautiful display! And this is"
type textarea "x"
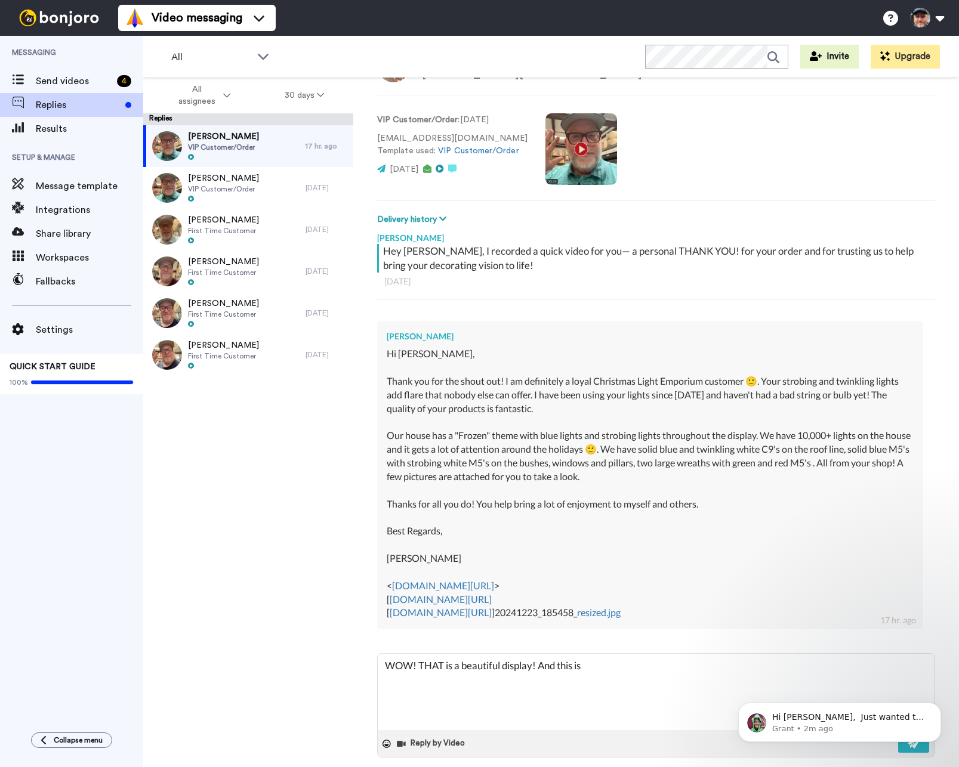
type textarea "WOW! THAT is a beautiful display! And this is"
type textarea "x"
type textarea "WOW! THAT is a beautiful display! And this i"
type textarea "x"
type textarea "WOW! THAT is a beautiful display! And this"
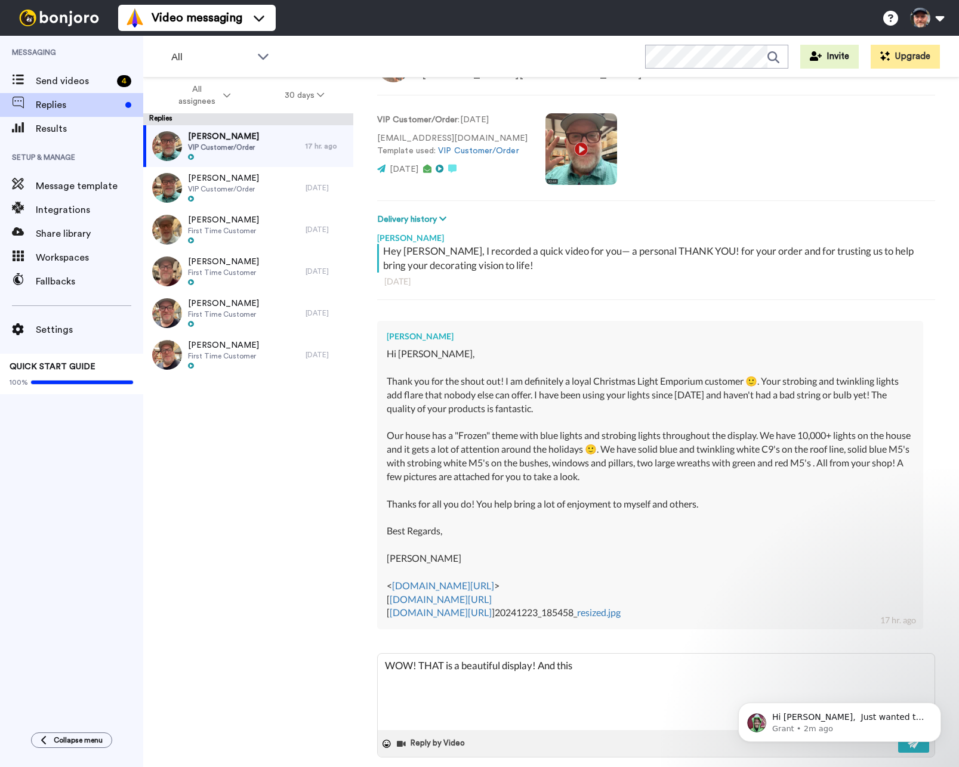
type textarea "x"
type textarea "WOW! THAT is a beautiful display! And this"
type textarea "x"
type textarea "WOW! THAT is a beautiful display! And thi"
type textarea "x"
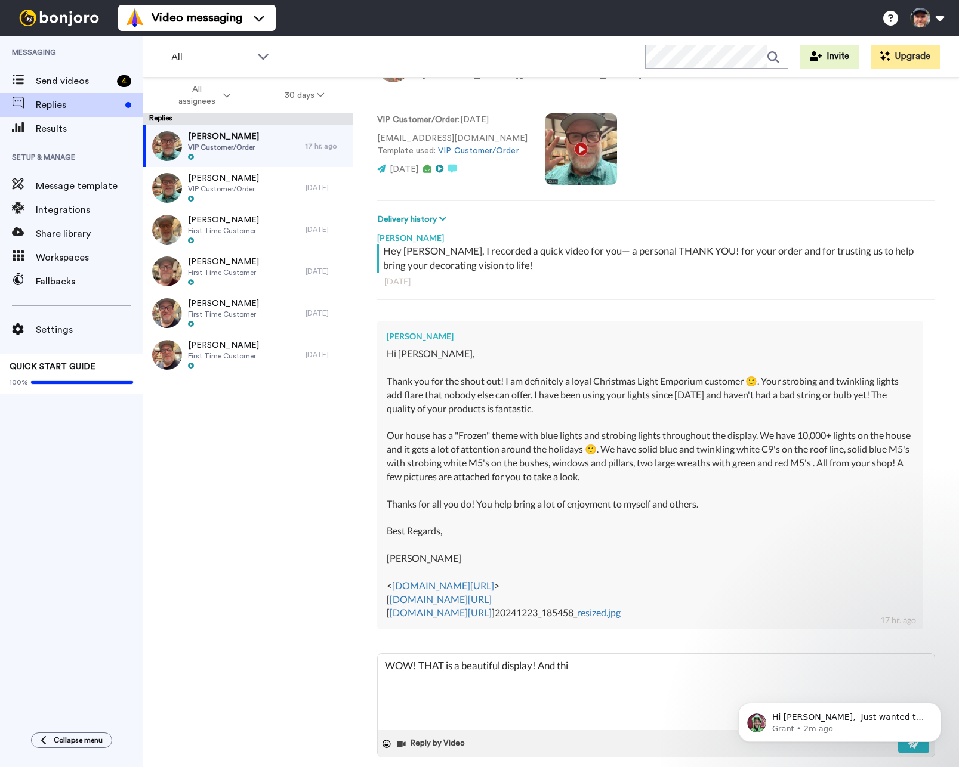
type textarea "WOW! THAT is a beautiful display! And th"
type textarea "x"
type textarea "WOW! THAT is a beautiful display! And t"
type textarea "x"
type textarea "WOW! THAT is a beautiful display! And"
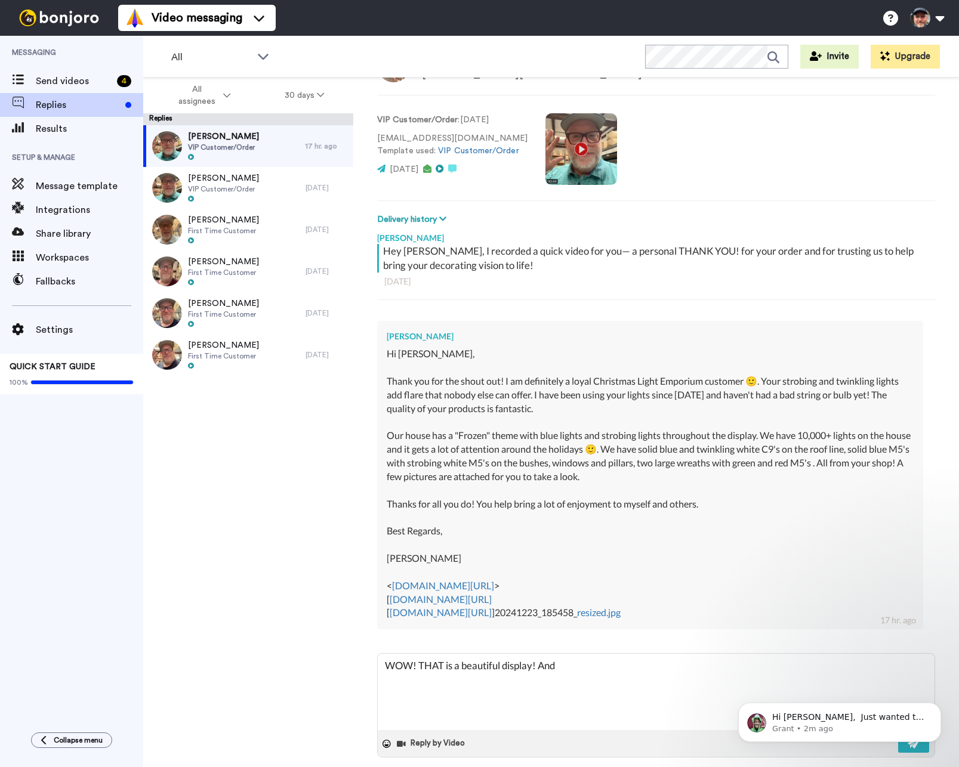
type textarea "x"
type textarea "WOW! THAT is a beautiful display! And"
type textarea "x"
type textarea "WOW! THAT is a beautiful display! An"
type textarea "x"
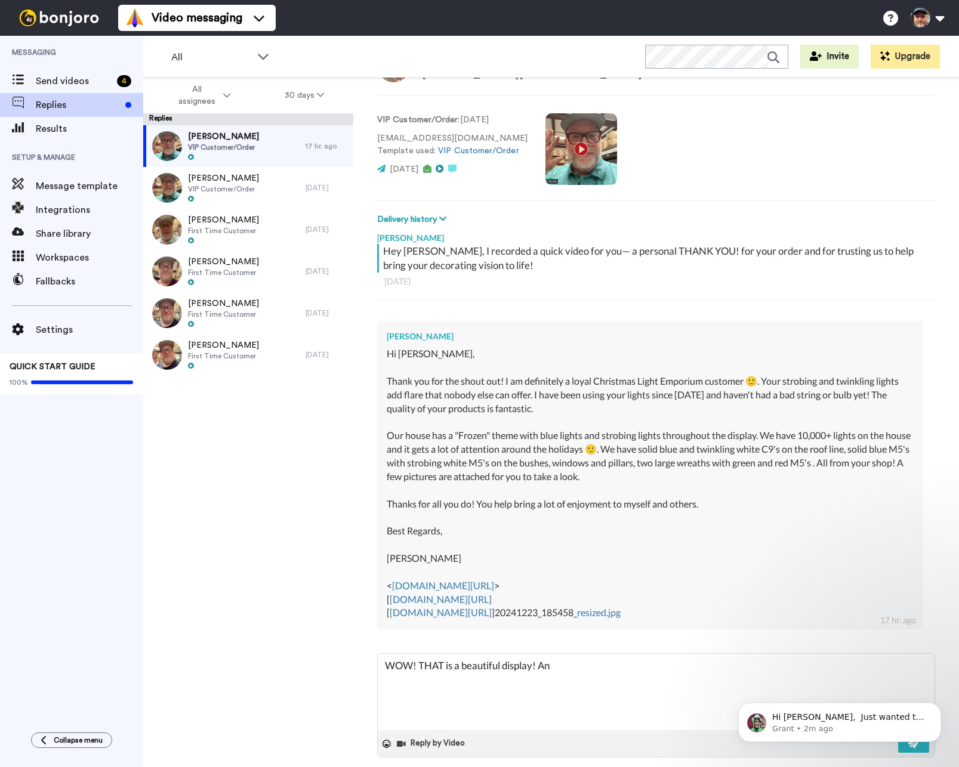
type textarea "WOW! THAT is a beautiful display! A"
type textarea "x"
type textarea "WOW! THAT is a beautiful display!"
type textarea "x"
type textarea "WOW! THAT is a beautiful display! T"
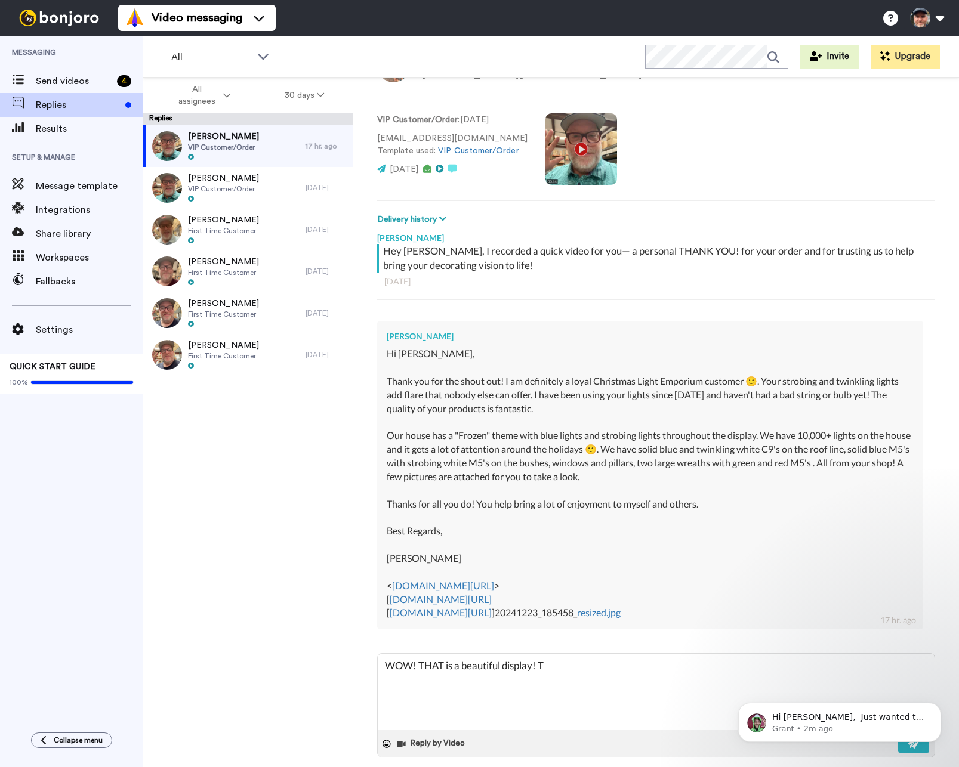
type textarea "x"
type textarea "WOW! THAT is a beautiful display!"
type textarea "x"
type textarea "WOW! THAT is a beautiful display! W"
type textarea "x"
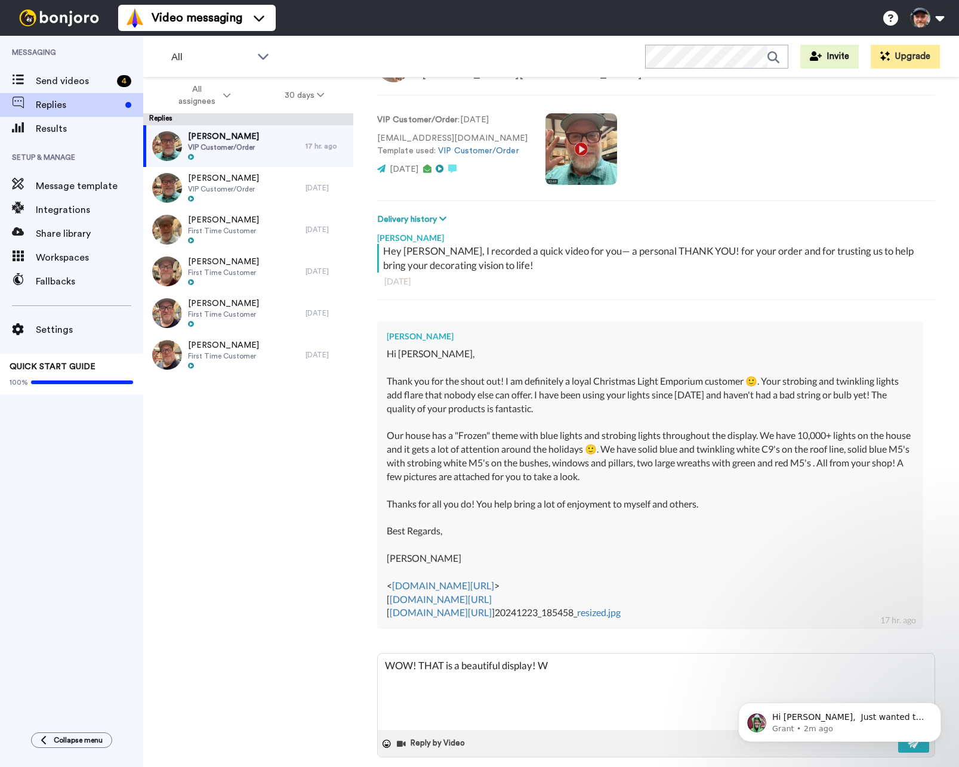
type textarea "WOW! THAT is a beautiful display! Wh"
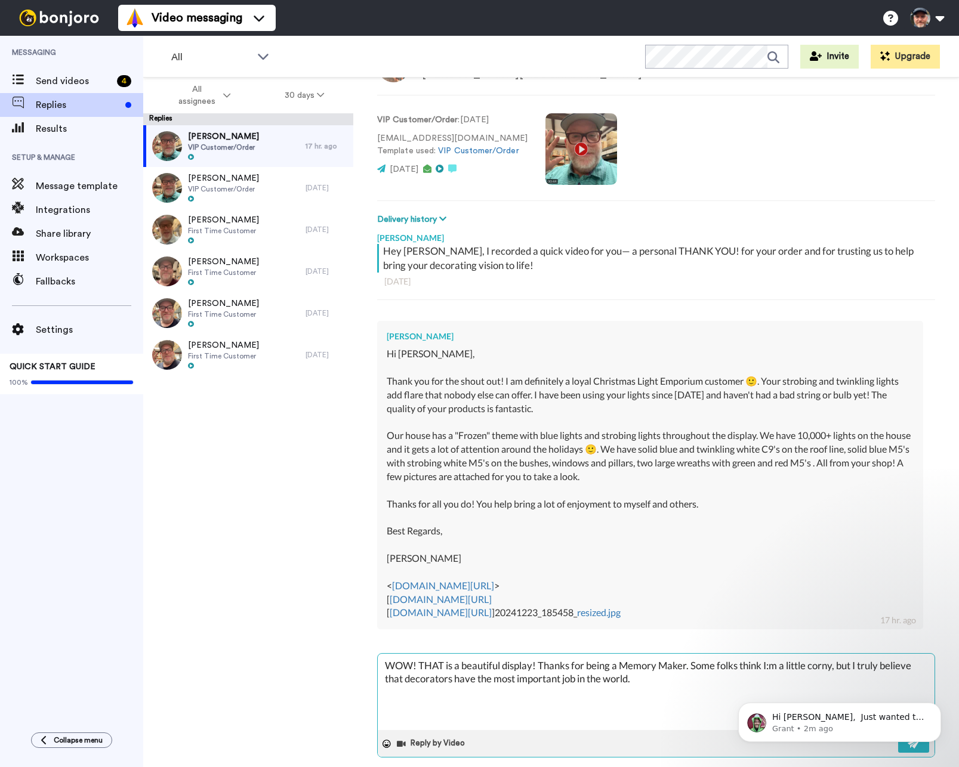
click at [649, 679] on textarea "WOW! THAT is a beautiful display! Thanks for being a Memory Maker. Some folks t…" at bounding box center [656, 692] width 557 height 76
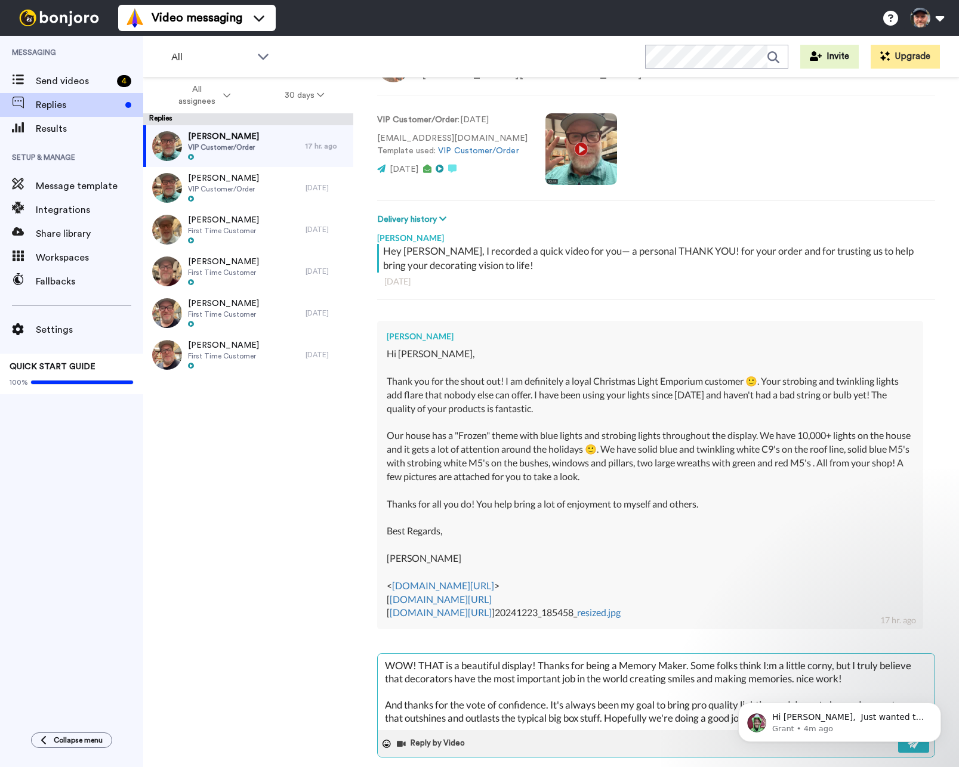
scroll to position [20, 0]
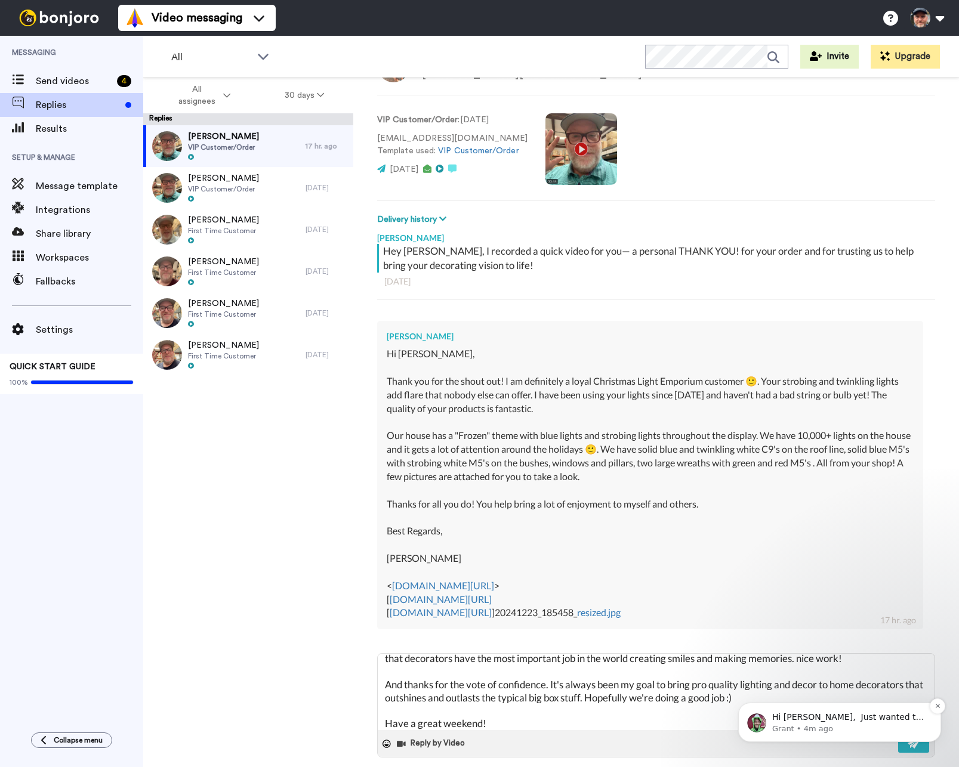
click at [908, 723] on p "Hi [PERSON_NAME], Just wanted to check in as you've been with us at [GEOGRAPHIC…" at bounding box center [849, 718] width 154 height 12
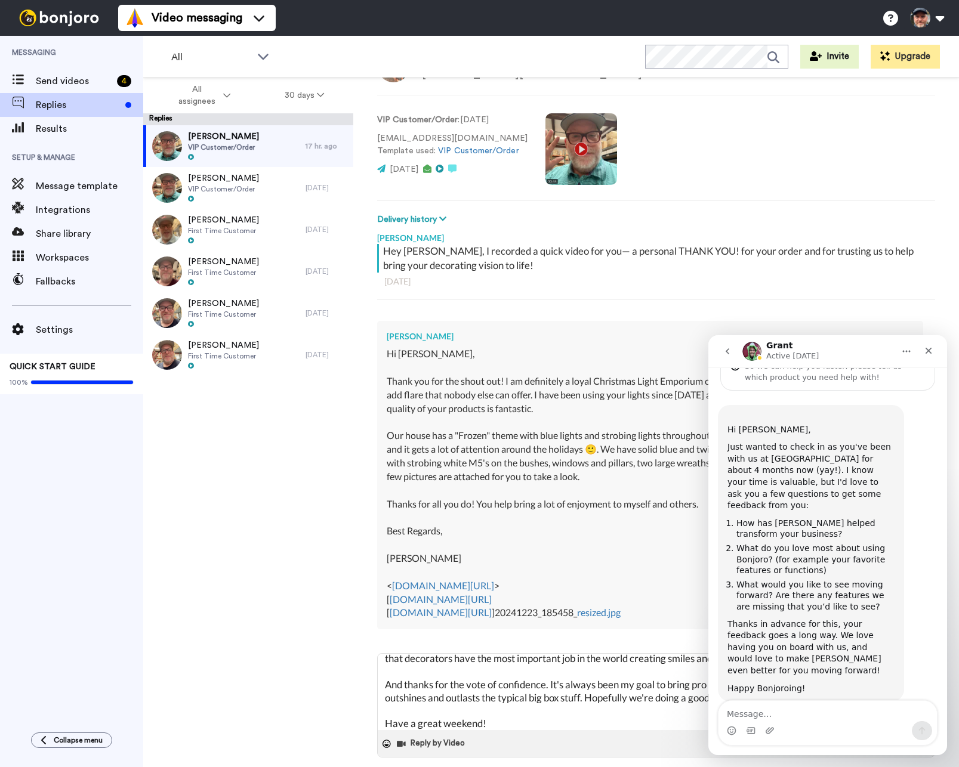
scroll to position [73, 0]
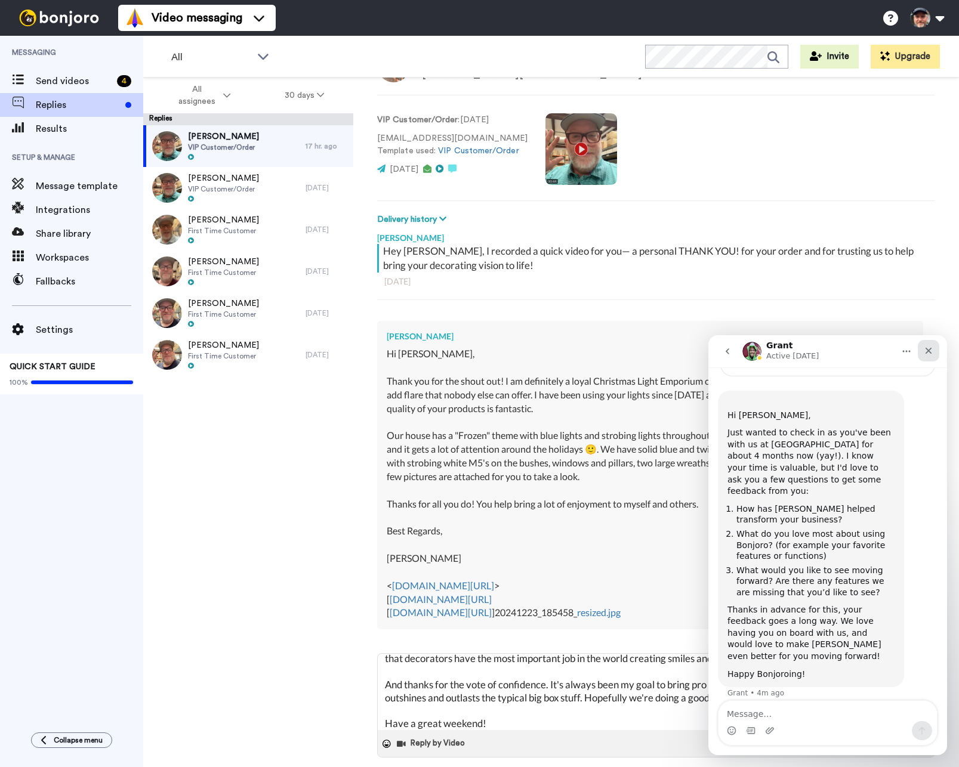
click at [926, 353] on icon "Close" at bounding box center [929, 351] width 7 height 7
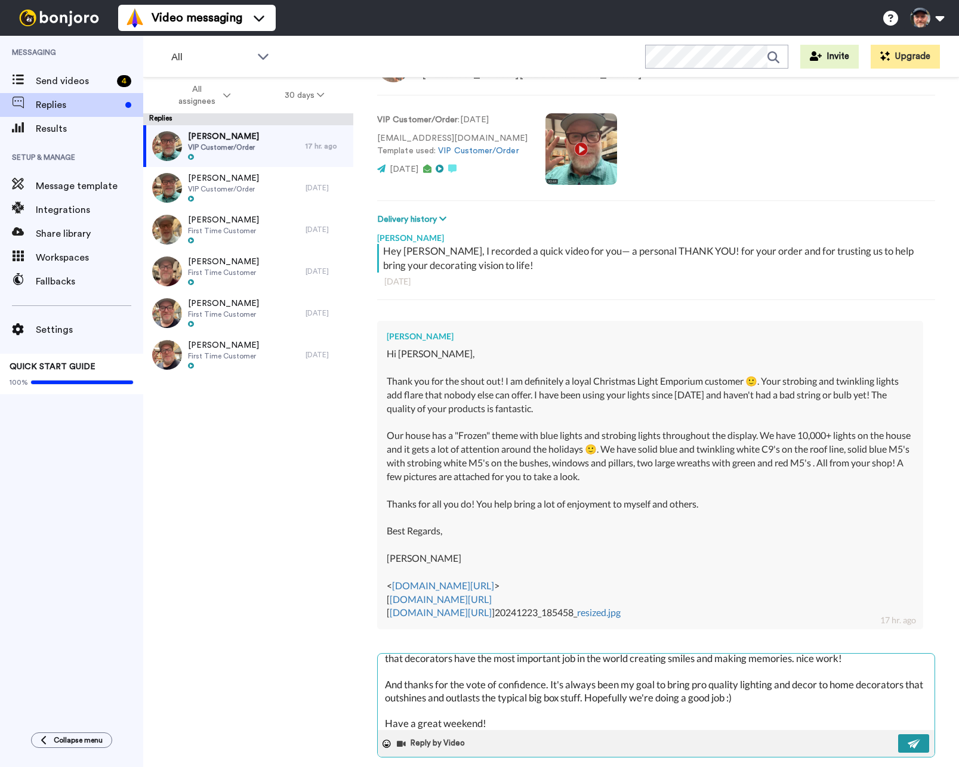
click at [898, 746] on button at bounding box center [913, 744] width 31 height 19
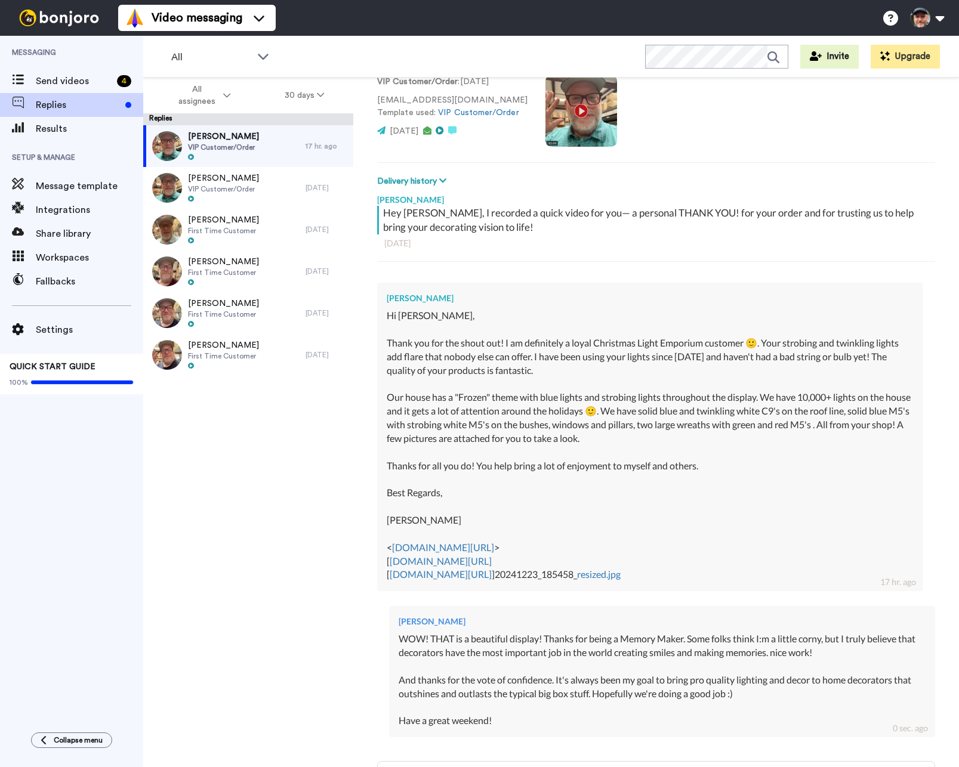
scroll to position [212, 0]
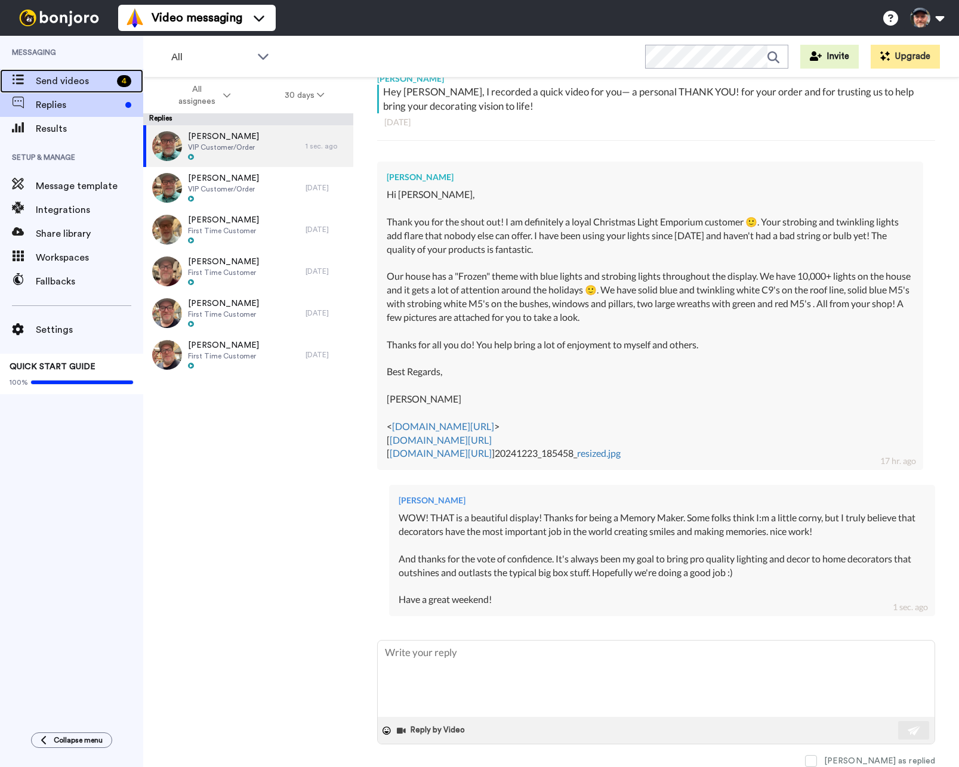
click at [56, 79] on span "Send videos" at bounding box center [74, 81] width 76 height 14
